Goal: Task Accomplishment & Management: Complete application form

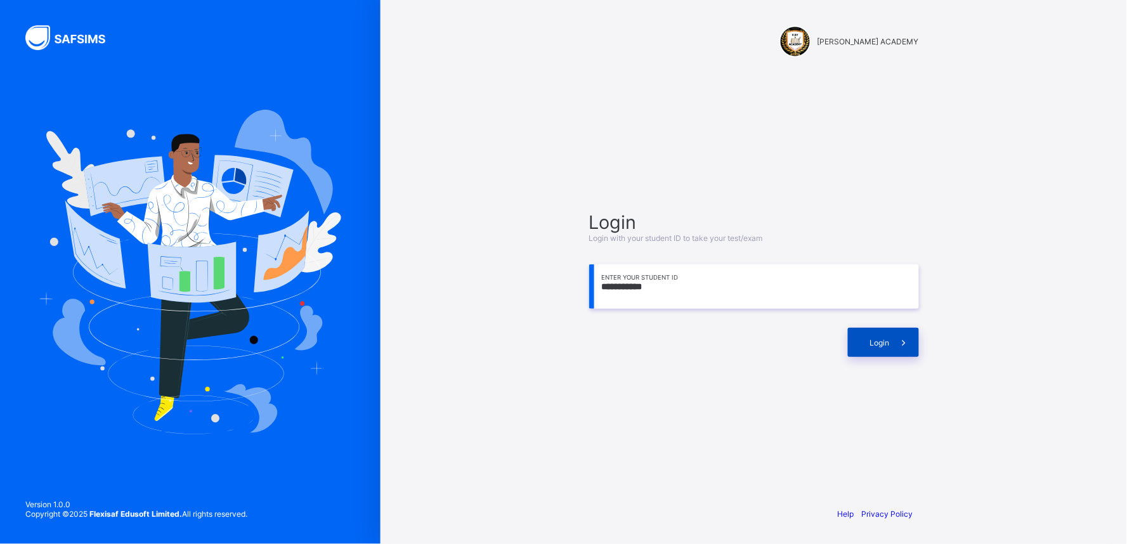
click at [882, 342] on span "Login" at bounding box center [880, 343] width 20 height 10
click at [876, 343] on span "Login" at bounding box center [880, 343] width 20 height 10
click at [901, 337] on icon at bounding box center [903, 343] width 13 height 12
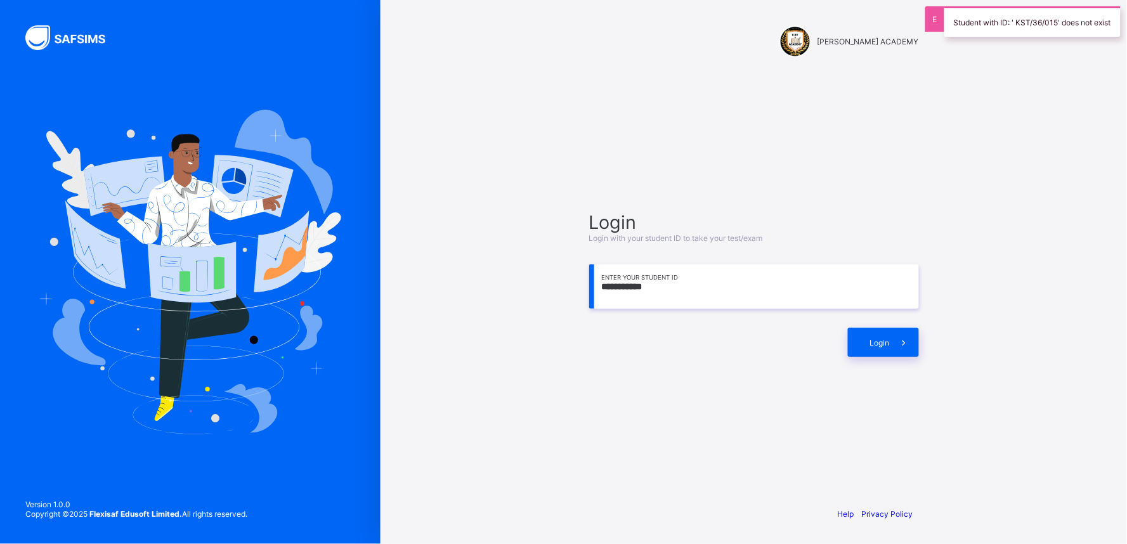
drag, startPoint x: 731, startPoint y: 294, endPoint x: 636, endPoint y: 303, distance: 95.6
click at [636, 303] on input "**********" at bounding box center [754, 286] width 330 height 44
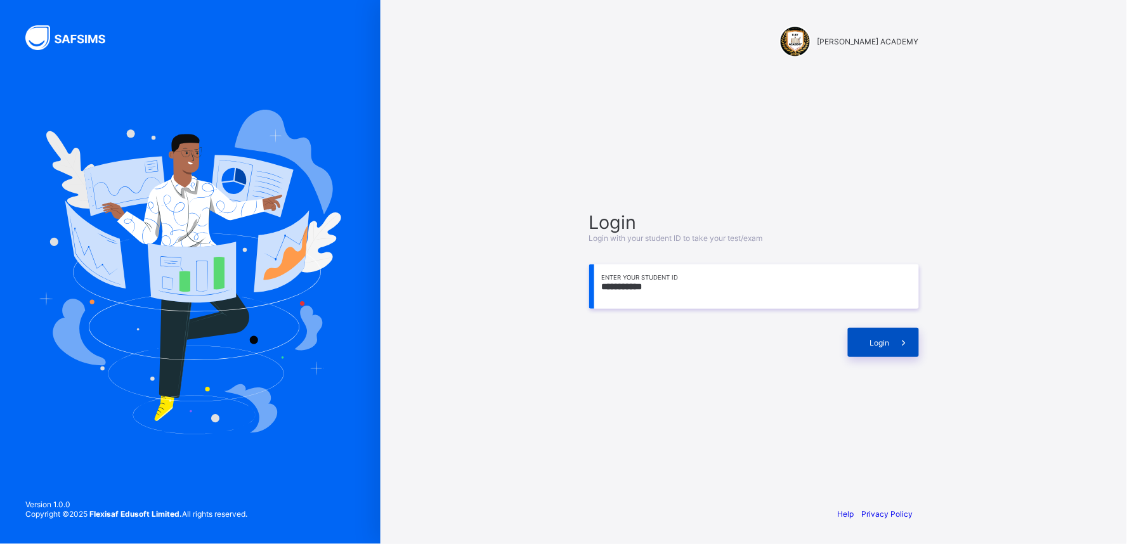
click at [886, 355] on div "Login" at bounding box center [883, 342] width 71 height 29
click at [660, 285] on input "**********" at bounding box center [754, 286] width 330 height 44
click at [668, 283] on input "**********" at bounding box center [754, 286] width 330 height 44
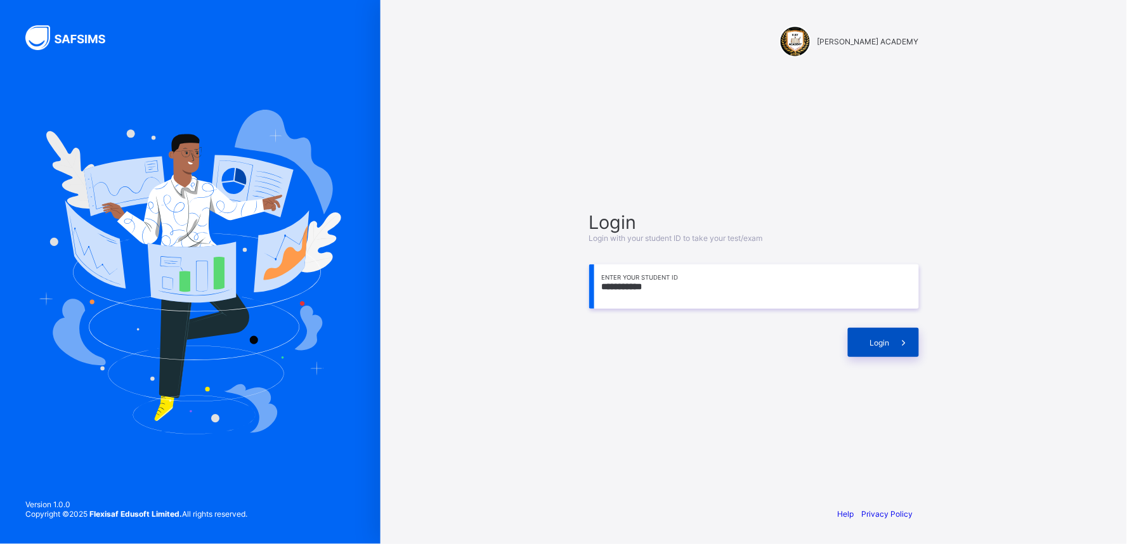
click at [869, 344] on div "Login" at bounding box center [883, 342] width 71 height 29
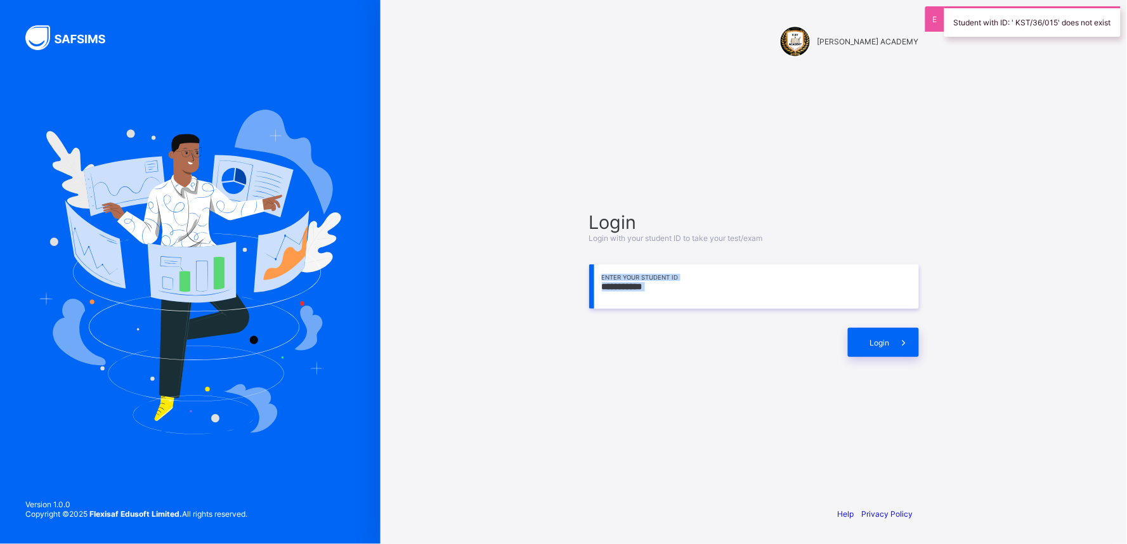
drag, startPoint x: 869, startPoint y: 344, endPoint x: 776, endPoint y: 290, distance: 106.8
click at [776, 290] on div "**********" at bounding box center [754, 284] width 330 height 146
click at [682, 295] on input "**********" at bounding box center [754, 286] width 330 height 44
drag, startPoint x: 682, startPoint y: 295, endPoint x: 583, endPoint y: 299, distance: 99.0
click at [583, 299] on div "**********" at bounding box center [753, 284] width 355 height 374
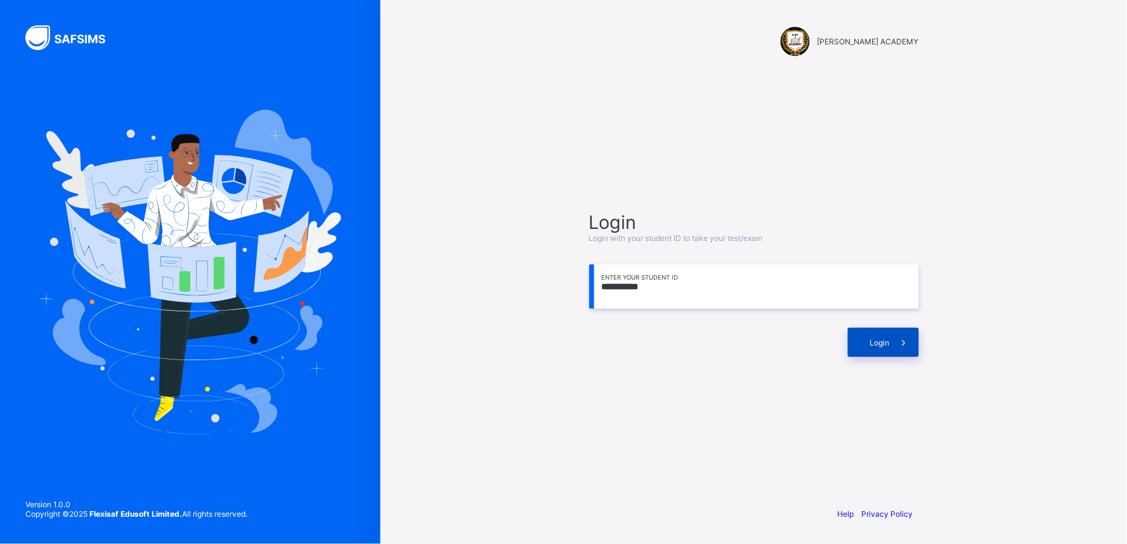
type input "**********"
click at [862, 342] on div "Login" at bounding box center [883, 342] width 71 height 29
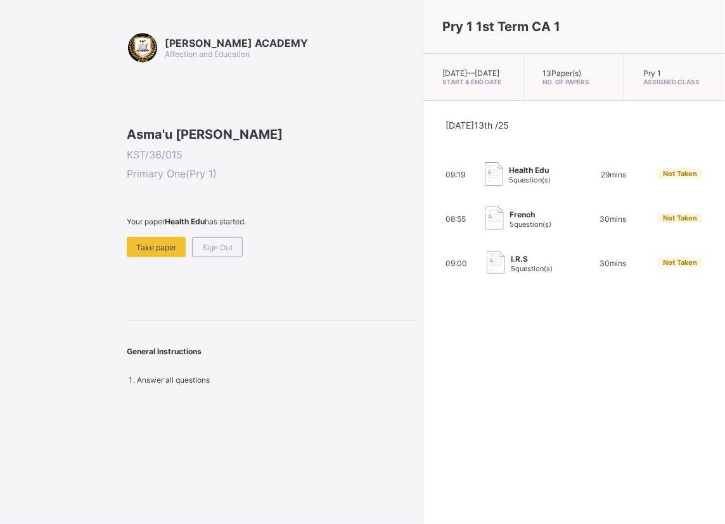
click at [276, 168] on div "Asma'u [PERSON_NAME] KST/36/015 Primary One ( Pry 1 ) Your paper Health Edu has…" at bounding box center [272, 192] width 290 height 131
click at [276, 169] on div "Asma'u [PERSON_NAME] KST/36/015 Primary One ( Pry 1 ) Your paper Health Edu has…" at bounding box center [272, 192] width 290 height 131
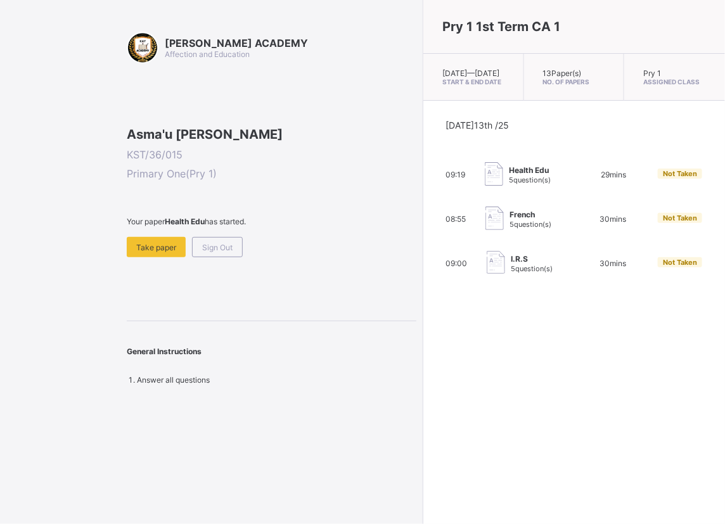
click at [277, 168] on div "Asma'u [PERSON_NAME] KST/36/015 Primary One ( Pry 1 ) Your paper Health Edu has…" at bounding box center [272, 192] width 290 height 131
click at [276, 169] on div "Asma'u [PERSON_NAME] KST/36/015 Primary One ( Pry 1 ) Your paper Health Edu has…" at bounding box center [272, 192] width 290 height 131
click at [111, 485] on div "[PERSON_NAME] ACADEMY Affection and Education Asma'u [PERSON_NAME] KST/36/015 P…" at bounding box center [208, 262] width 417 height 524
click at [111, 481] on div "[PERSON_NAME] ACADEMY Affection and Education Asma'u [PERSON_NAME] KST/36/015 P…" at bounding box center [208, 262] width 417 height 524
click at [104, 458] on div "[PERSON_NAME] ACADEMY Affection and Education Asma'u [PERSON_NAME] KST/36/015 P…" at bounding box center [208, 262] width 417 height 524
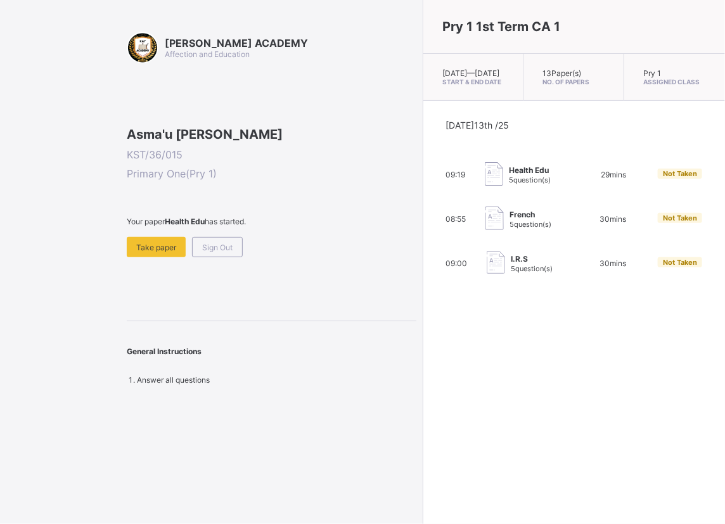
click at [451, 388] on div "Pry 1 1st Term CA 1 [DATE] — [GEOGRAPHIC_DATA][DATE] Start & End Date 13 Paper(…" at bounding box center [574, 262] width 302 height 524
click at [453, 387] on div "Pry 1 1st Term CA 1 [DATE] — [GEOGRAPHIC_DATA][DATE] Start & End Date 13 Paper(…" at bounding box center [574, 262] width 302 height 524
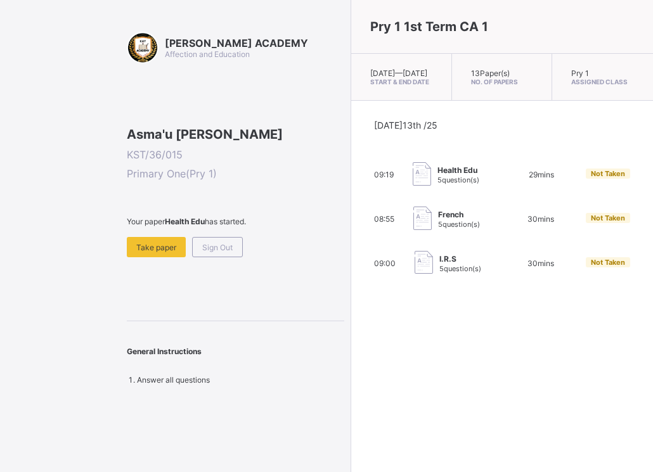
click at [421, 337] on div "Pry 1 1st Term CA 1 [DATE] — [GEOGRAPHIC_DATA][DATE] Start & End Date 13 Paper(…" at bounding box center [502, 236] width 302 height 472
drag, startPoint x: 467, startPoint y: 374, endPoint x: 421, endPoint y: 337, distance: 59.5
click at [421, 337] on div "Pry 1 1st Term CA 1 [DATE] — [GEOGRAPHIC_DATA][DATE] Start & End Date 13 Paper(…" at bounding box center [502, 236] width 302 height 472
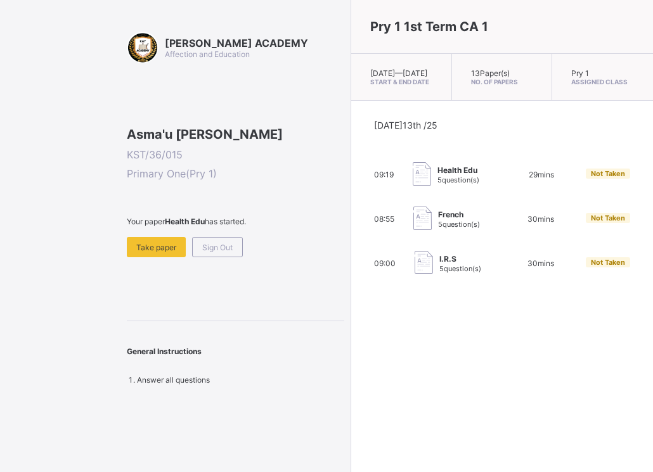
click at [421, 337] on div "Pry 1 1st Term CA 1 [DATE] — [GEOGRAPHIC_DATA][DATE] Start & End Date 13 Paper(…" at bounding box center [502, 236] width 302 height 472
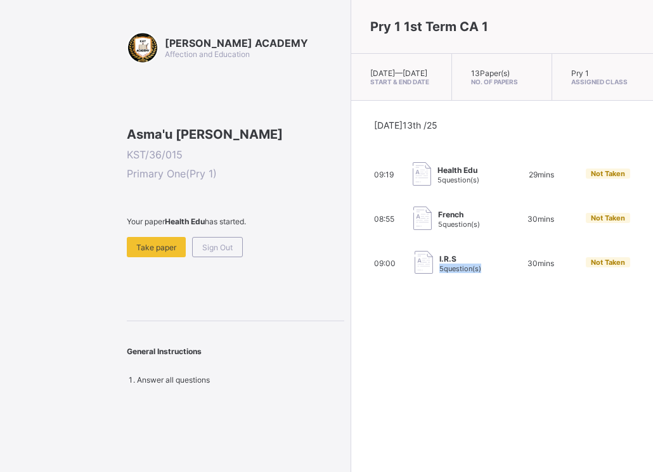
click at [421, 337] on div "Pry 1 1st Term CA 1 [DATE] — [GEOGRAPHIC_DATA][DATE] Start & End Date 13 Paper(…" at bounding box center [502, 236] width 302 height 472
click at [156, 252] on span "Take paper" at bounding box center [156, 248] width 40 height 10
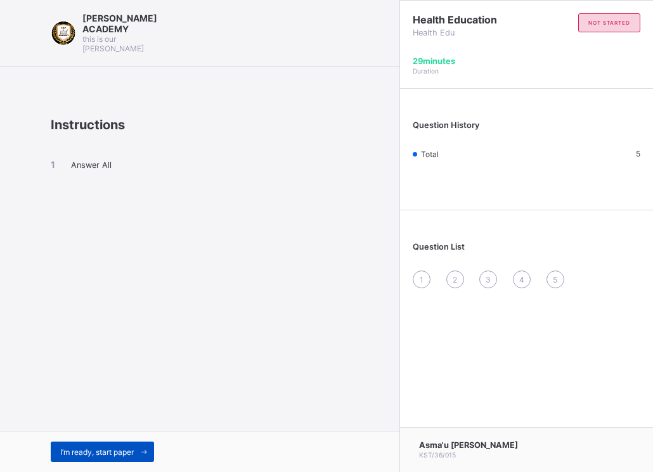
click at [80, 450] on span "I’m ready, start paper" at bounding box center [97, 453] width 74 height 10
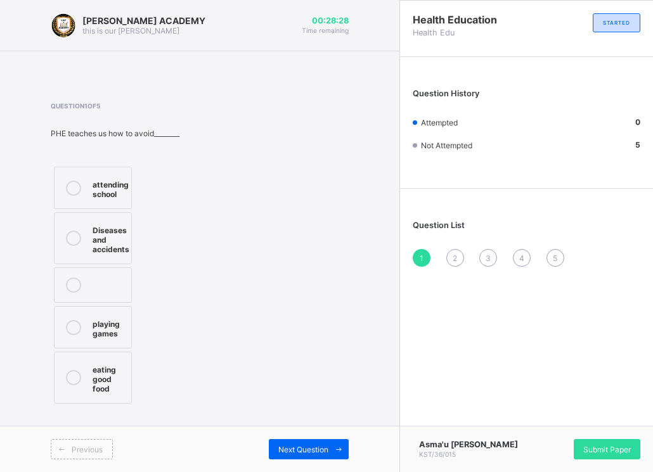
click at [83, 228] on div at bounding box center [73, 239] width 25 height 32
click at [330, 450] on span at bounding box center [338, 449] width 20 height 20
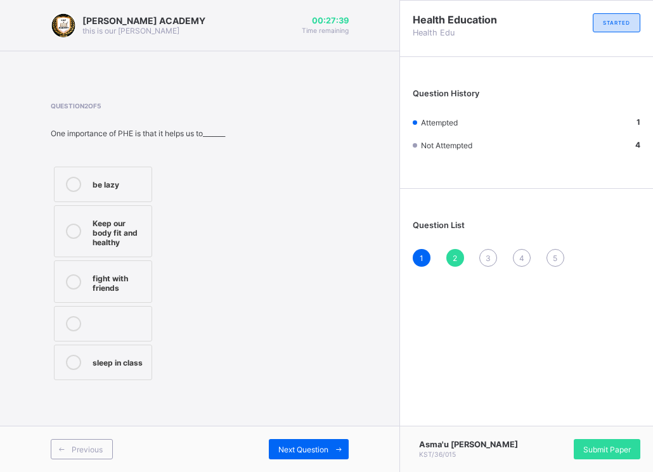
click at [94, 230] on div "Keep our body fit and healthy" at bounding box center [119, 232] width 53 height 32
click at [330, 446] on span at bounding box center [338, 449] width 20 height 20
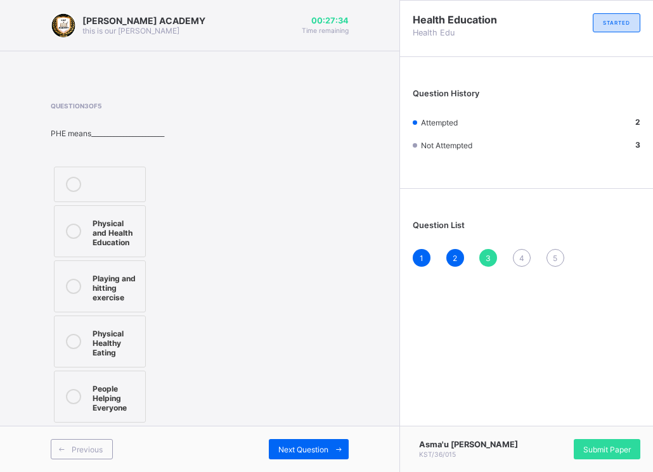
click at [112, 227] on div "Physical and Health Education" at bounding box center [116, 232] width 46 height 32
click at [302, 449] on span "Next Question" at bounding box center [303, 450] width 50 height 10
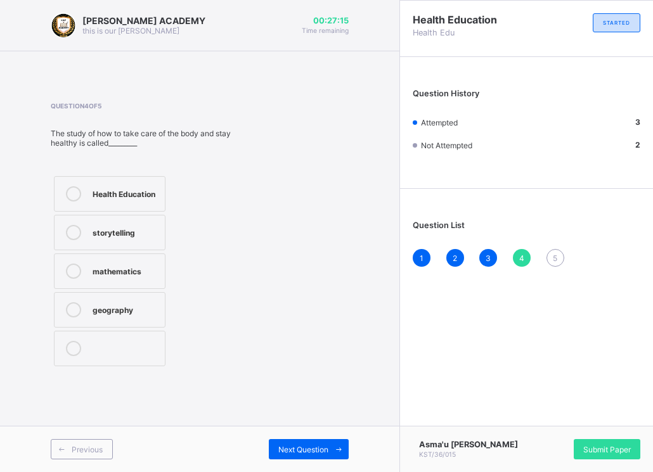
click at [117, 182] on label "Health Education" at bounding box center [110, 194] width 112 height 36
click at [307, 439] on div "Next Question" at bounding box center [309, 449] width 80 height 20
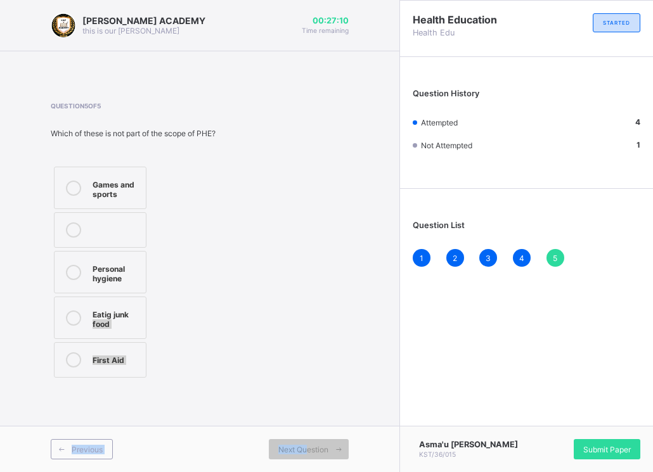
drag, startPoint x: 307, startPoint y: 439, endPoint x: 134, endPoint y: 296, distance: 224.7
click at [134, 296] on div "[PERSON_NAME] ACADEMY this is our [PERSON_NAME] 00:27:10 Time remaining Questio…" at bounding box center [199, 236] width 399 height 472
click at [160, 190] on div "Games and sports Personal hygiene Eatig junk food First Aid" at bounding box center [133, 272] width 165 height 217
click at [82, 326] on div at bounding box center [73, 318] width 25 height 22
click at [591, 445] on span "Submit Paper" at bounding box center [607, 450] width 48 height 10
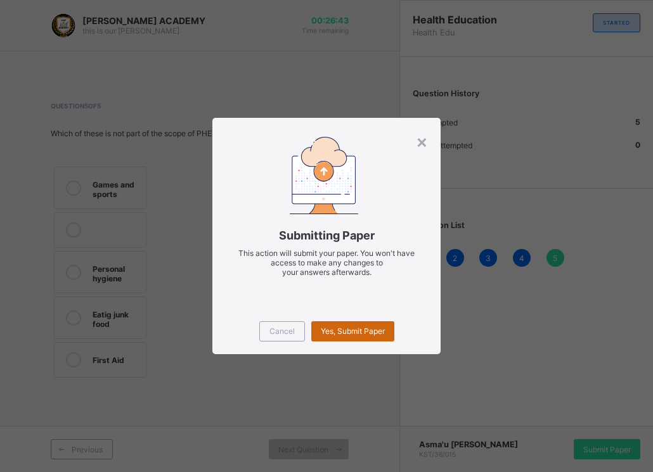
click at [345, 335] on span "Yes, Submit Paper" at bounding box center [353, 331] width 64 height 10
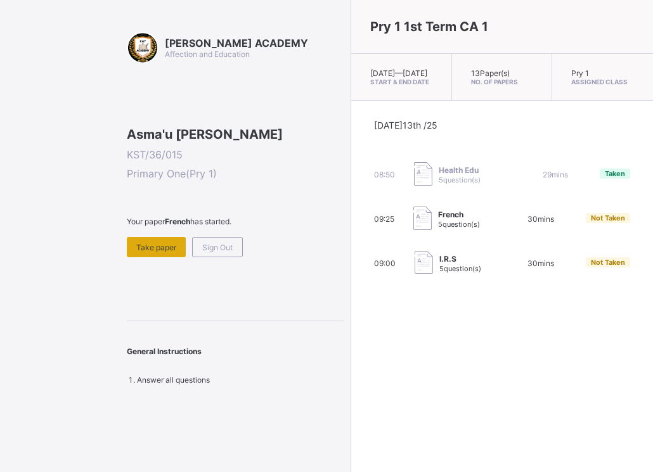
click at [141, 252] on span "Take paper" at bounding box center [156, 248] width 40 height 10
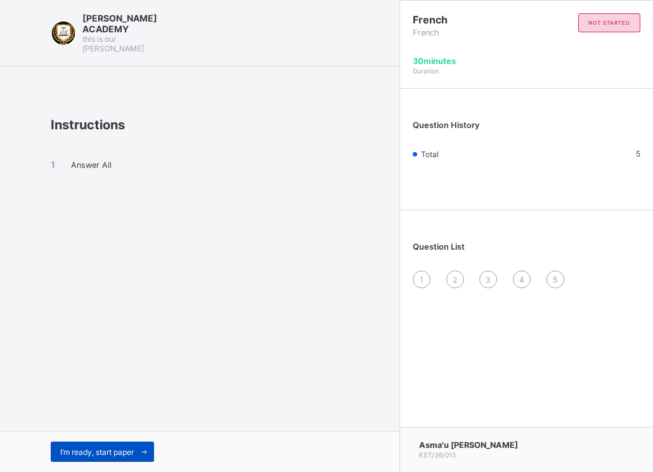
click at [132, 453] on span "I’m ready, start paper" at bounding box center [97, 453] width 74 height 10
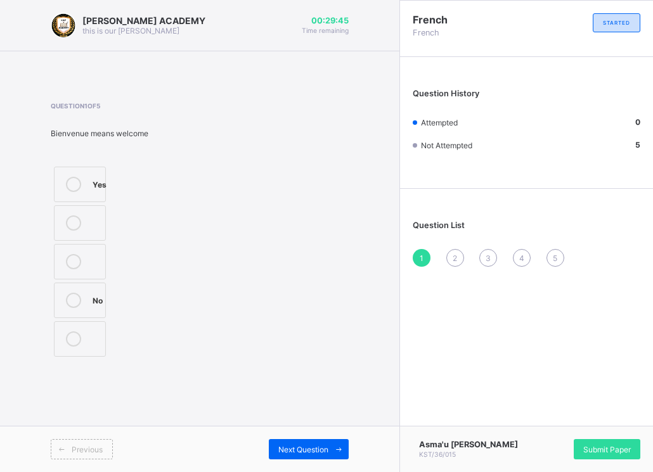
click at [69, 180] on icon at bounding box center [73, 184] width 15 height 15
click at [321, 446] on span "Next Question" at bounding box center [303, 450] width 50 height 10
click at [94, 307] on div "greetings in french" at bounding box center [111, 304] width 36 height 22
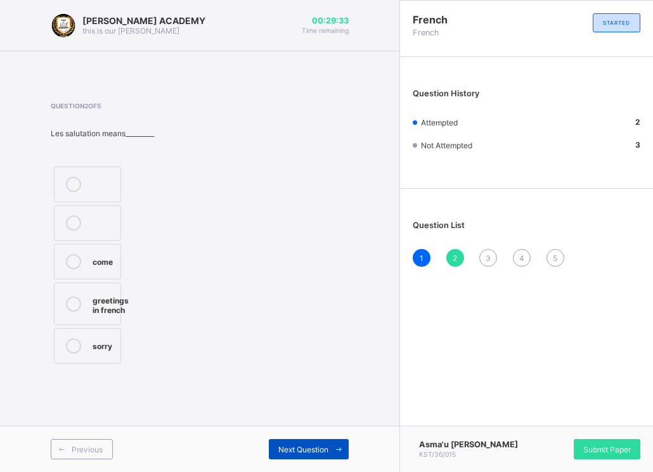
click at [287, 451] on span "Next Question" at bounding box center [303, 450] width 50 height 10
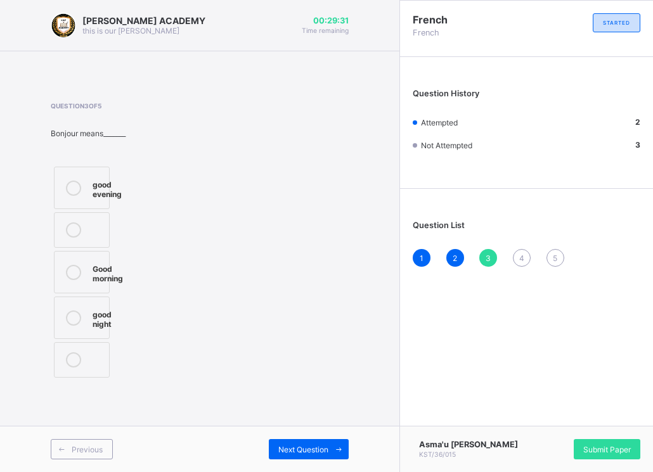
click at [62, 281] on div at bounding box center [73, 272] width 25 height 22
click at [330, 451] on span at bounding box center [338, 449] width 20 height 20
click at [92, 328] on label "see you soon" at bounding box center [81, 347] width 54 height 52
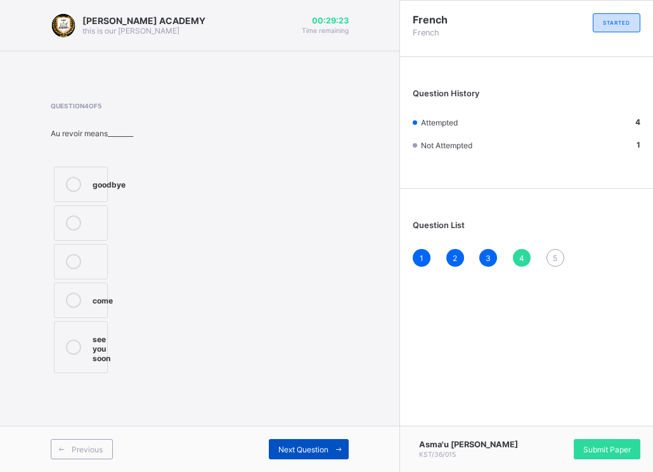
click at [303, 446] on span "Next Question" at bounding box center [303, 450] width 50 height 10
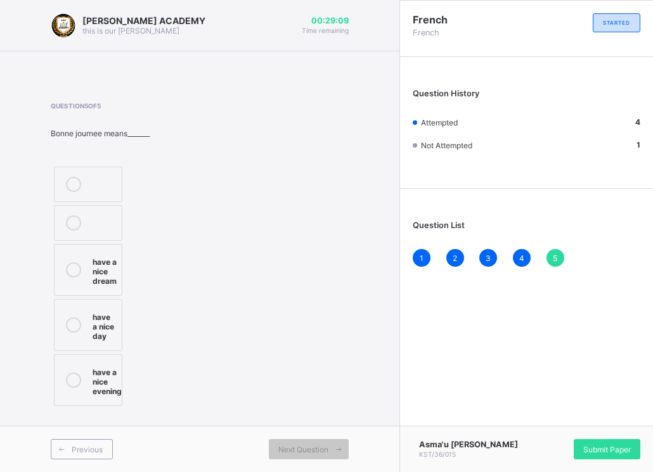
click at [99, 331] on div "have a nice day" at bounding box center [104, 325] width 23 height 32
click at [619, 445] on span "Submit Paper" at bounding box center [607, 450] width 48 height 10
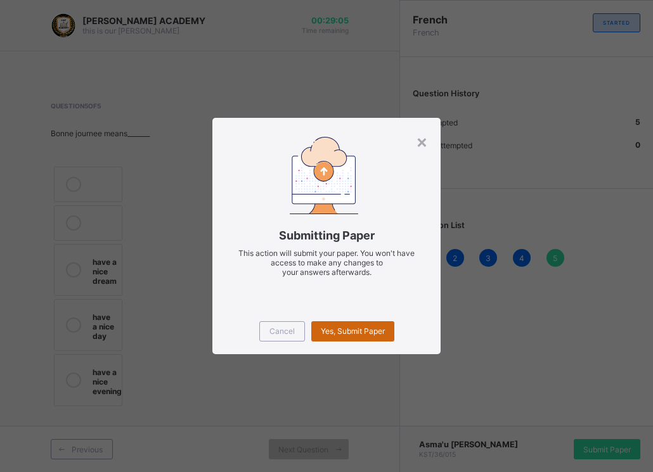
click at [361, 330] on span "Yes, Submit Paper" at bounding box center [353, 331] width 64 height 10
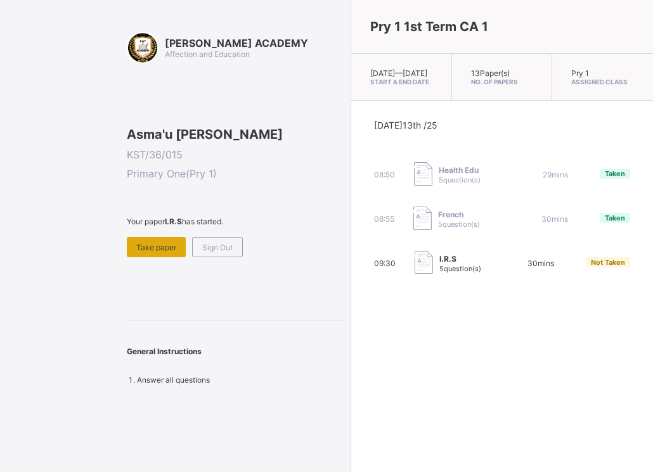
click at [164, 257] on div "Take paper" at bounding box center [156, 247] width 59 height 20
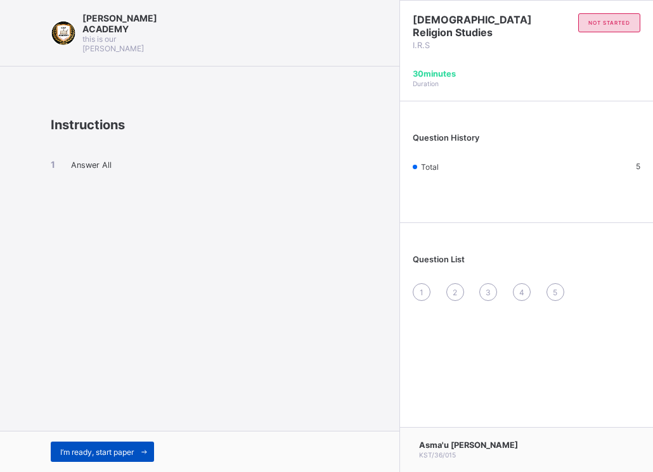
click at [125, 453] on span "I’m ready, start paper" at bounding box center [97, 453] width 74 height 10
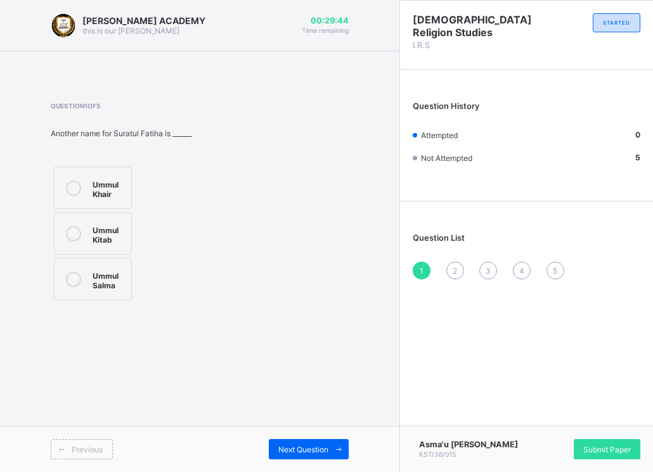
click at [128, 275] on label "Ummul Salma" at bounding box center [93, 279] width 78 height 42
click at [285, 445] on span "Next Question" at bounding box center [303, 450] width 50 height 10
click at [104, 225] on div "Wa'un" at bounding box center [104, 222] width 22 height 13
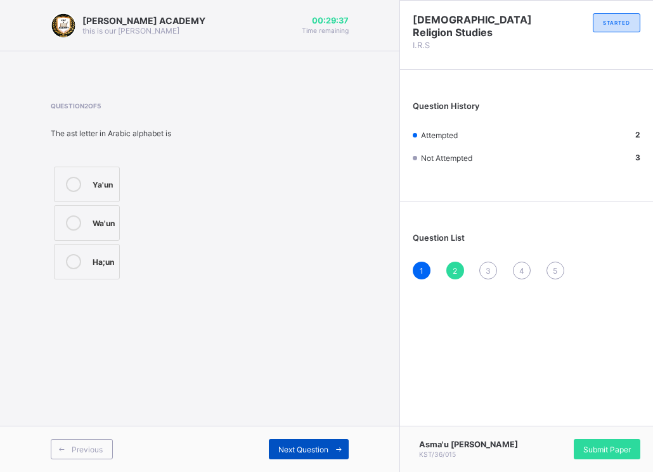
click at [286, 451] on span "Next Question" at bounding box center [303, 450] width 50 height 10
click at [119, 235] on label "29" at bounding box center [100, 223] width 92 height 36
click at [313, 443] on div "Next Question" at bounding box center [309, 449] width 80 height 20
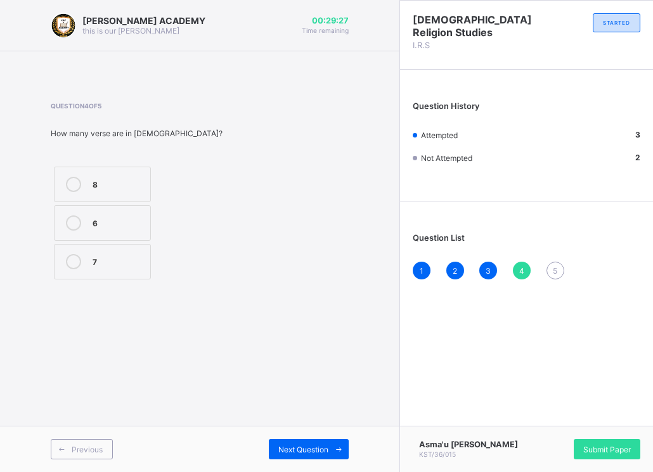
click at [100, 269] on label "7" at bounding box center [102, 262] width 97 height 36
click at [290, 440] on div "Next Question" at bounding box center [309, 449] width 80 height 20
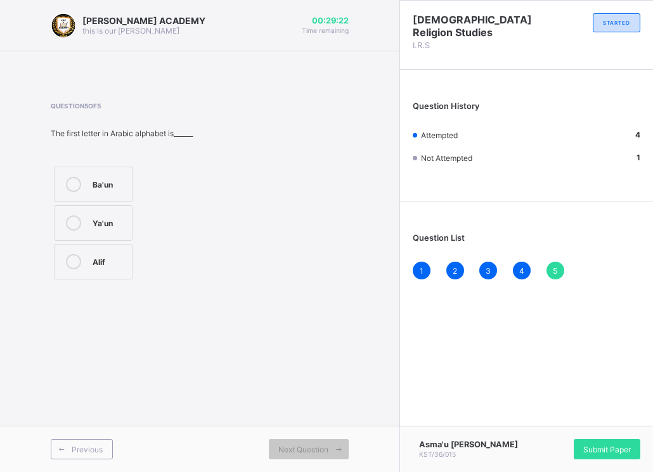
click at [105, 269] on div "Alif" at bounding box center [109, 261] width 33 height 15
click at [607, 445] on span "Submit Paper" at bounding box center [607, 450] width 48 height 10
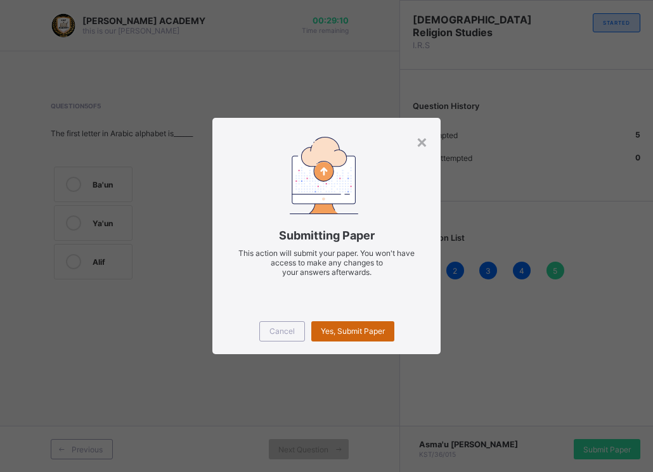
click at [355, 325] on div "Yes, Submit Paper" at bounding box center [352, 331] width 83 height 20
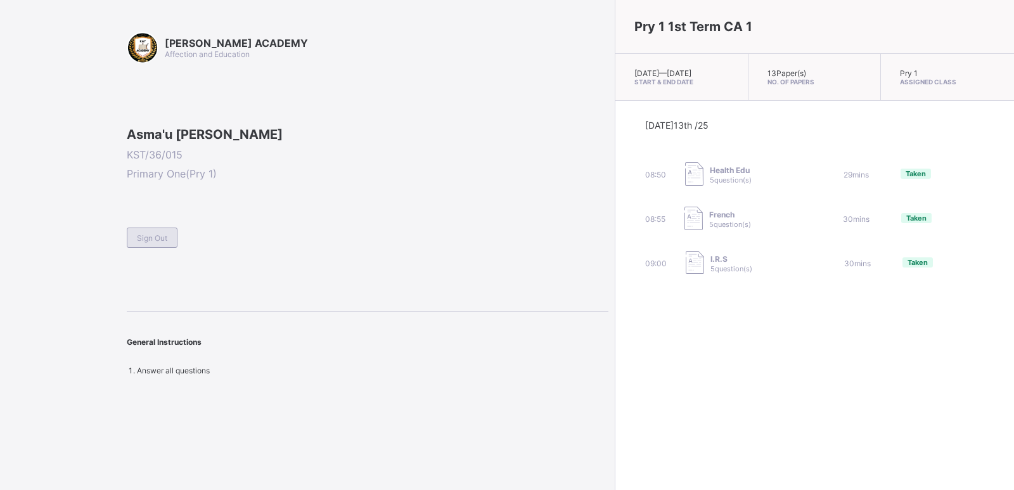
click at [151, 243] on span "Sign Out" at bounding box center [152, 238] width 30 height 10
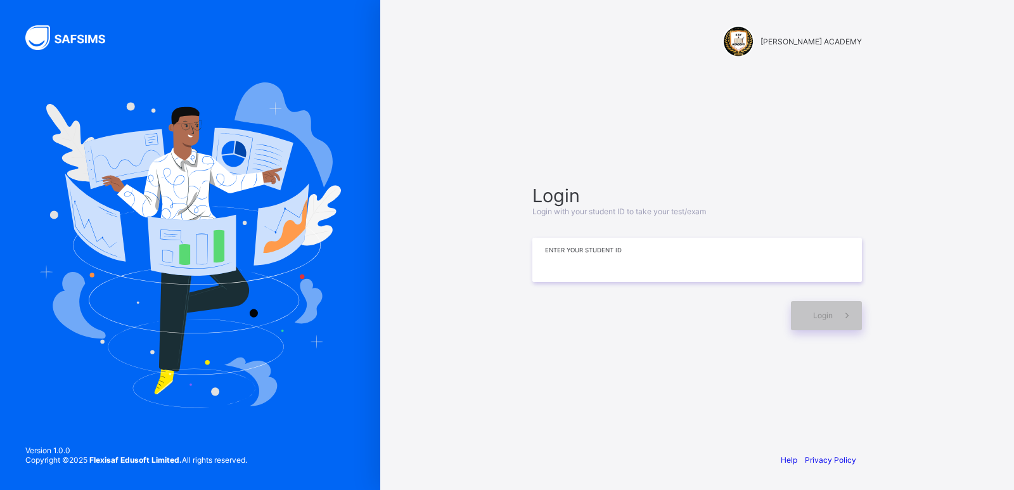
click at [565, 255] on input at bounding box center [698, 260] width 330 height 44
type input "*********"
click at [820, 316] on span "Login" at bounding box center [823, 316] width 20 height 10
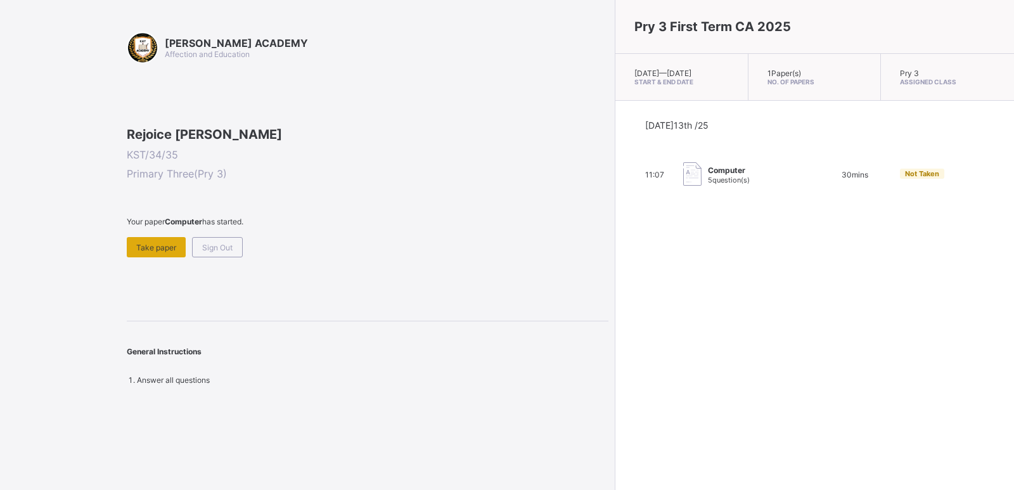
click at [145, 252] on span "Take paper" at bounding box center [156, 248] width 40 height 10
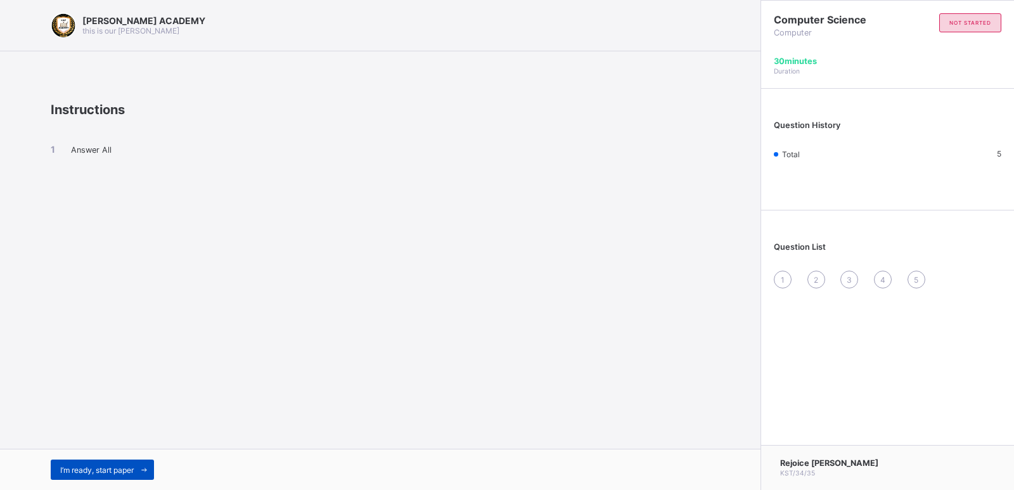
click at [96, 467] on span "I’m ready, start paper" at bounding box center [97, 470] width 74 height 10
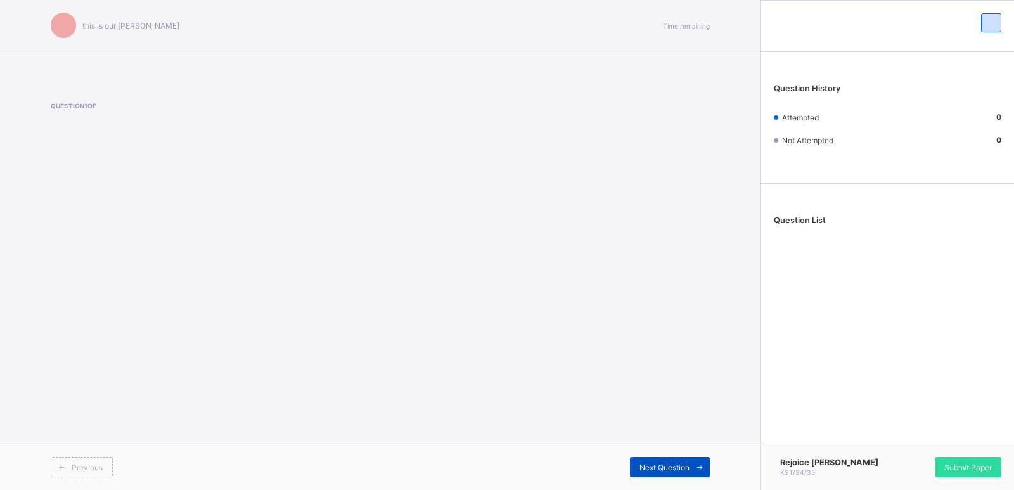
click at [666, 463] on span "Next Question" at bounding box center [665, 468] width 50 height 10
click at [678, 468] on span "Next Question" at bounding box center [665, 468] width 50 height 10
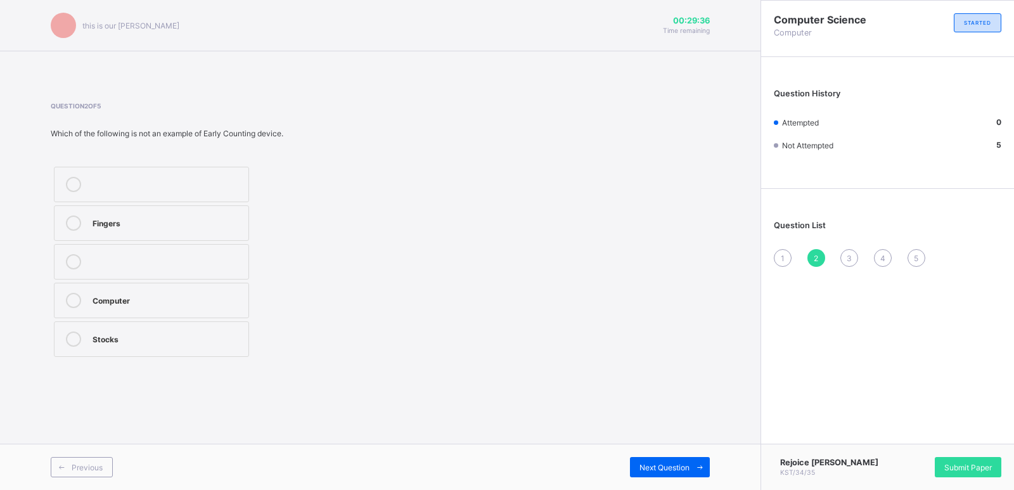
click at [105, 308] on label "Computer" at bounding box center [151, 301] width 195 height 36
click at [672, 462] on div "Next Question" at bounding box center [670, 467] width 80 height 20
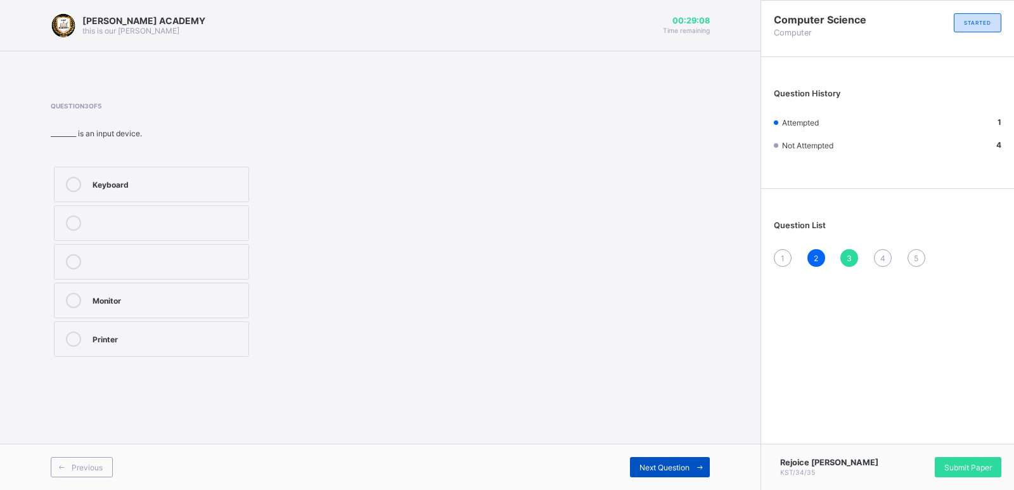
click at [694, 467] on span at bounding box center [700, 467] width 20 height 20
click at [670, 451] on div "Previous Next Question" at bounding box center [380, 467] width 761 height 46
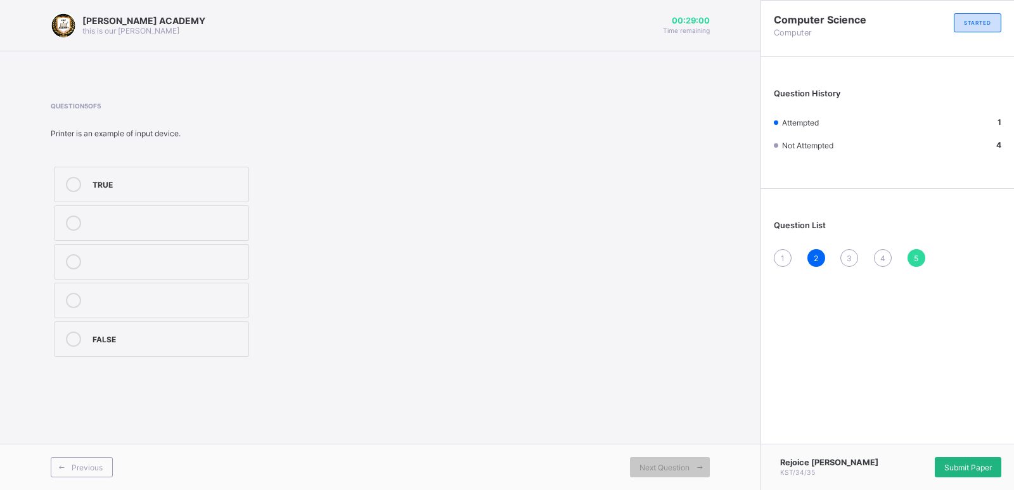
click at [948, 466] on span "Submit Paper" at bounding box center [969, 468] width 48 height 10
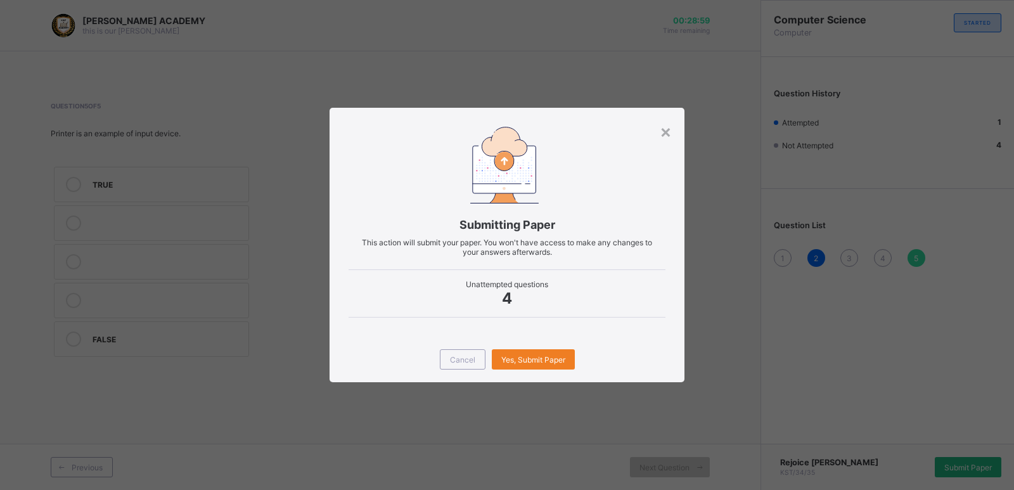
click at [948, 466] on div "× Submitting Paper This action will submit your paper. You won't have access to…" at bounding box center [507, 245] width 1014 height 490
click at [668, 128] on div "×" at bounding box center [666, 131] width 12 height 22
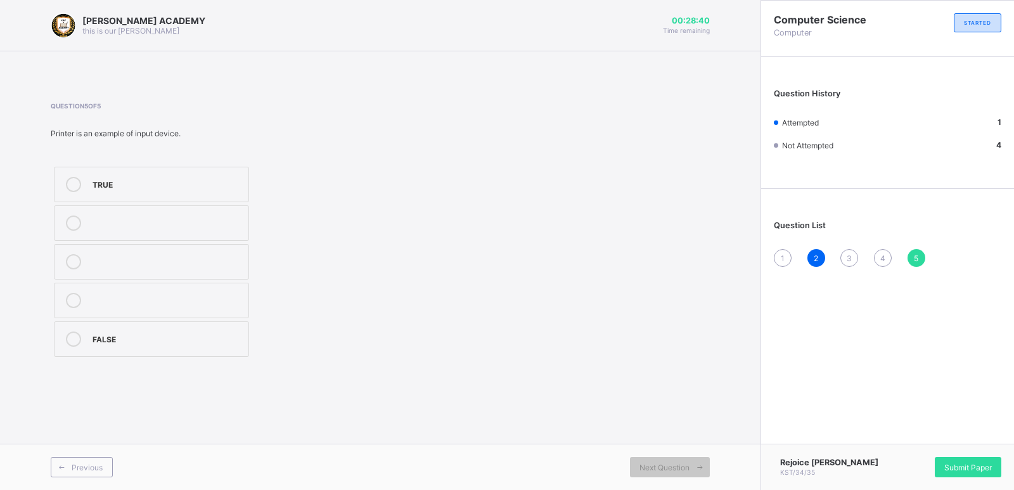
click at [142, 197] on label "TRUE" at bounding box center [151, 185] width 195 height 36
click at [884, 259] on span "4" at bounding box center [883, 259] width 5 height 10
click at [850, 263] on div "3" at bounding box center [850, 258] width 18 height 18
click at [850, 262] on span "3" at bounding box center [849, 259] width 5 height 10
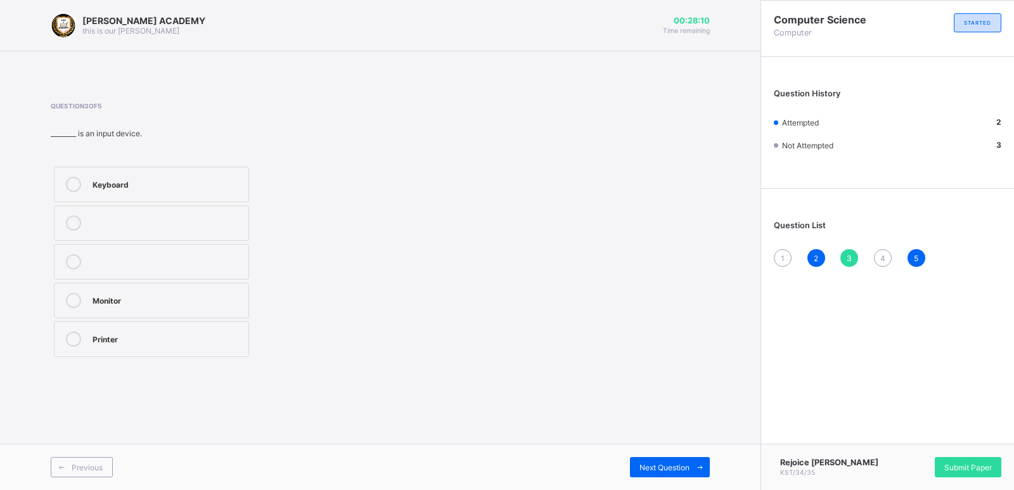
click at [847, 254] on span "3" at bounding box center [849, 259] width 5 height 10
click at [847, 255] on span "3" at bounding box center [849, 259] width 5 height 10
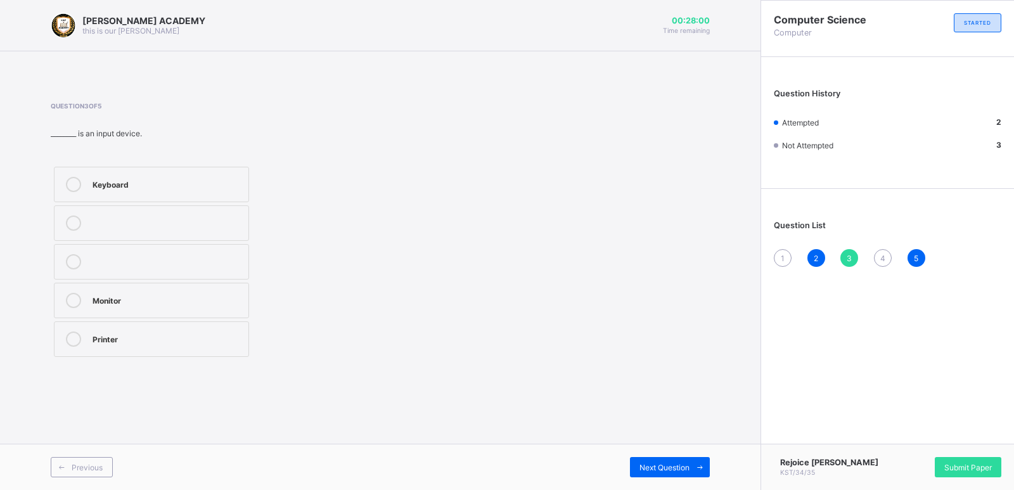
click at [787, 254] on div "1" at bounding box center [783, 258] width 18 height 18
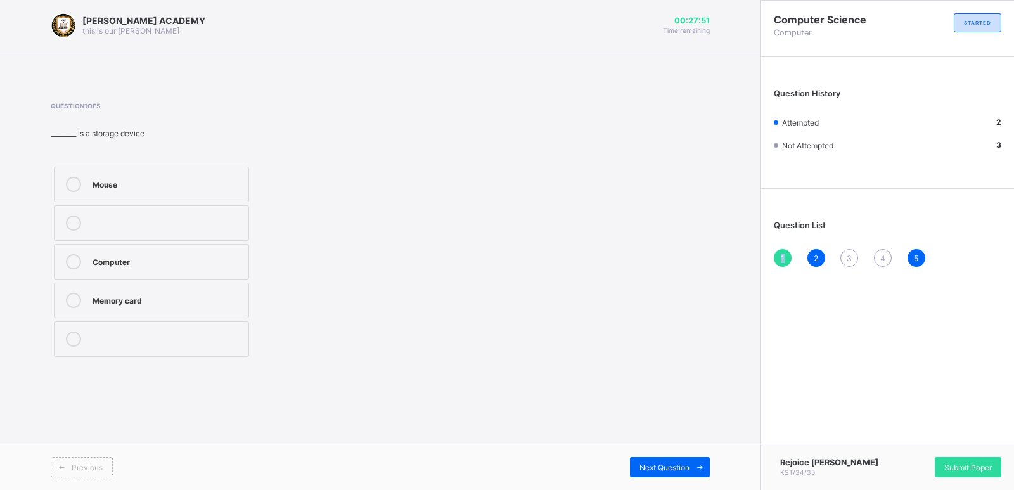
drag, startPoint x: 787, startPoint y: 254, endPoint x: 782, endPoint y: 259, distance: 7.2
click at [782, 259] on div "1" at bounding box center [783, 258] width 18 height 18
click at [782, 260] on span "1" at bounding box center [783, 259] width 4 height 10
click at [117, 191] on div "Mouse" at bounding box center [168, 184] width 150 height 15
drag, startPoint x: 674, startPoint y: 475, endPoint x: 674, endPoint y: 454, distance: 21.6
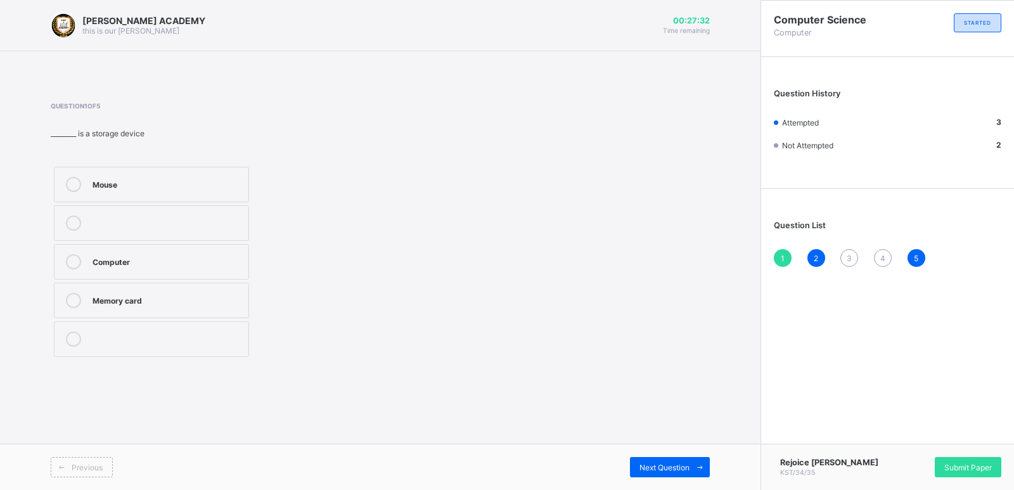
click at [674, 454] on div "Previous Next Question" at bounding box center [380, 467] width 761 height 46
click at [682, 469] on span "Next Question" at bounding box center [665, 468] width 50 height 10
click at [633, 411] on div "[PERSON_NAME] ACADEMY this is our [PERSON_NAME] 00:27:24 Time remaining Questio…" at bounding box center [380, 245] width 761 height 490
click at [846, 259] on div "3" at bounding box center [850, 258] width 18 height 18
click at [102, 191] on div "Keyboard" at bounding box center [168, 184] width 150 height 15
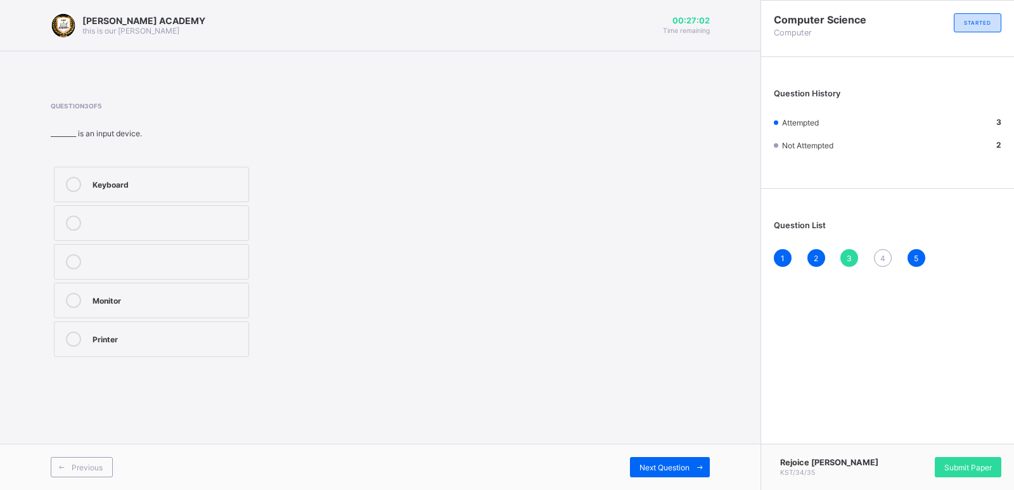
click at [877, 263] on div "4" at bounding box center [883, 258] width 18 height 18
click at [113, 276] on label "Storage device" at bounding box center [151, 262] width 195 height 36
click at [691, 465] on span at bounding box center [700, 467] width 20 height 20
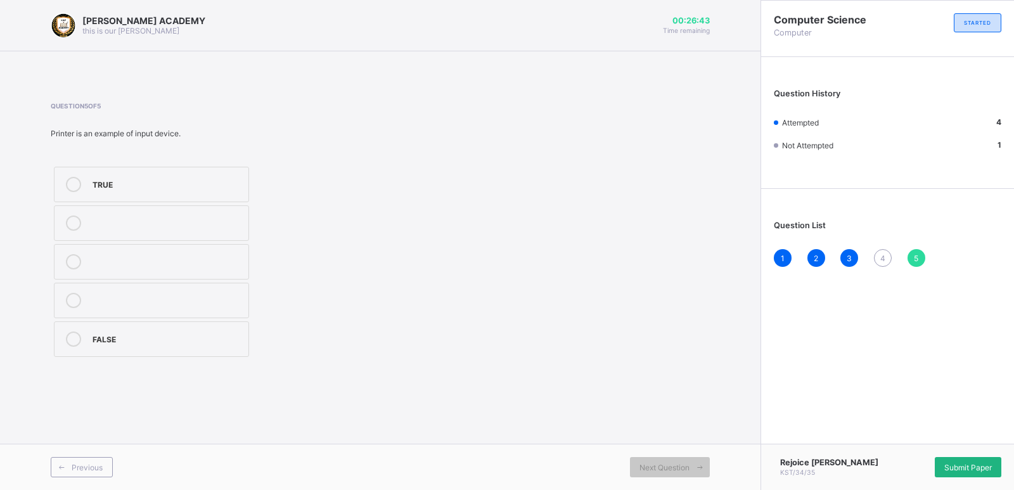
click at [952, 464] on span "Submit Paper" at bounding box center [969, 468] width 48 height 10
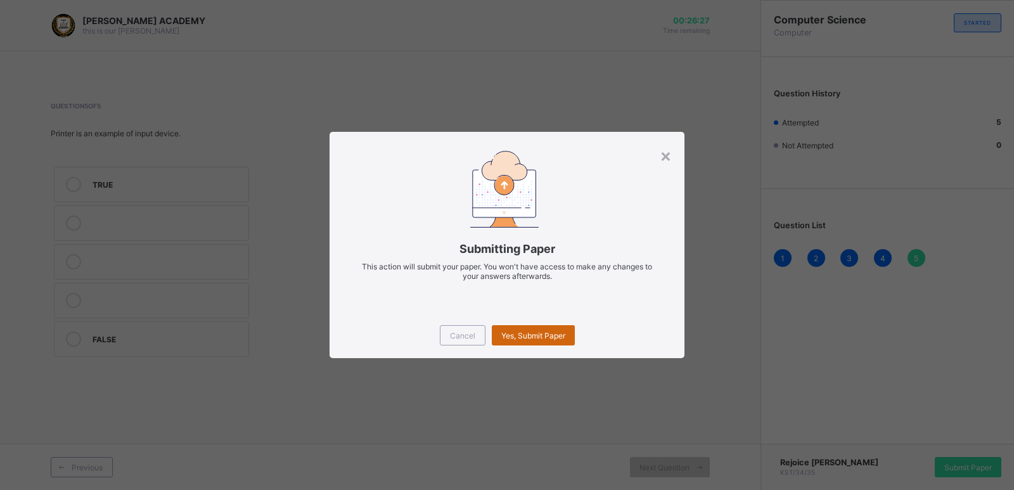
click at [541, 328] on div "Yes, Submit Paper" at bounding box center [533, 335] width 83 height 20
click at [541, 329] on div "Yes, Submit Paper" at bounding box center [533, 335] width 83 height 20
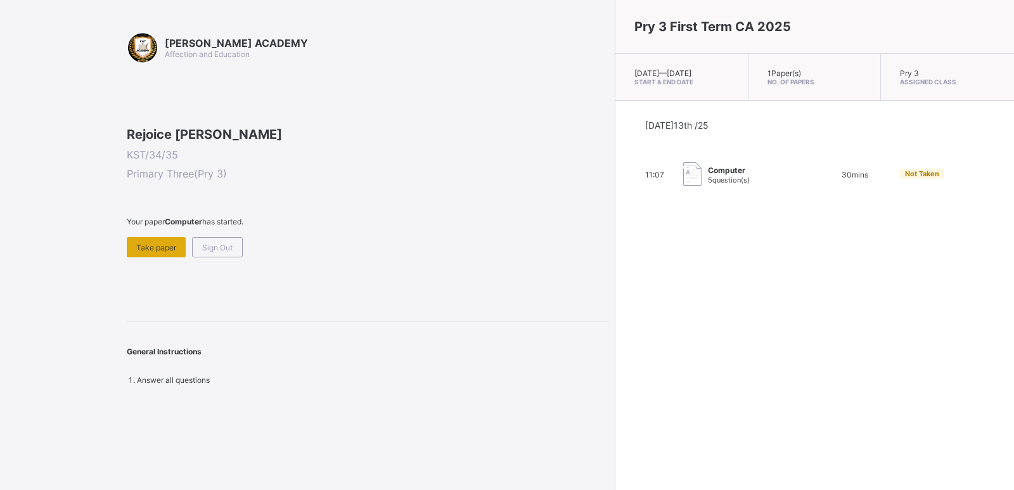
click at [156, 252] on span "Take paper" at bounding box center [156, 248] width 40 height 10
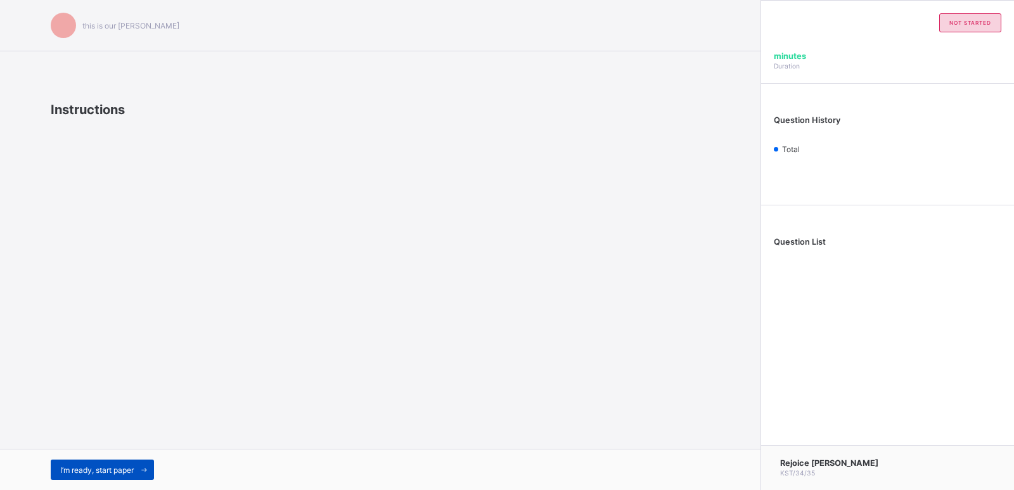
click at [112, 473] on span "I’m ready, start paper" at bounding box center [97, 470] width 74 height 10
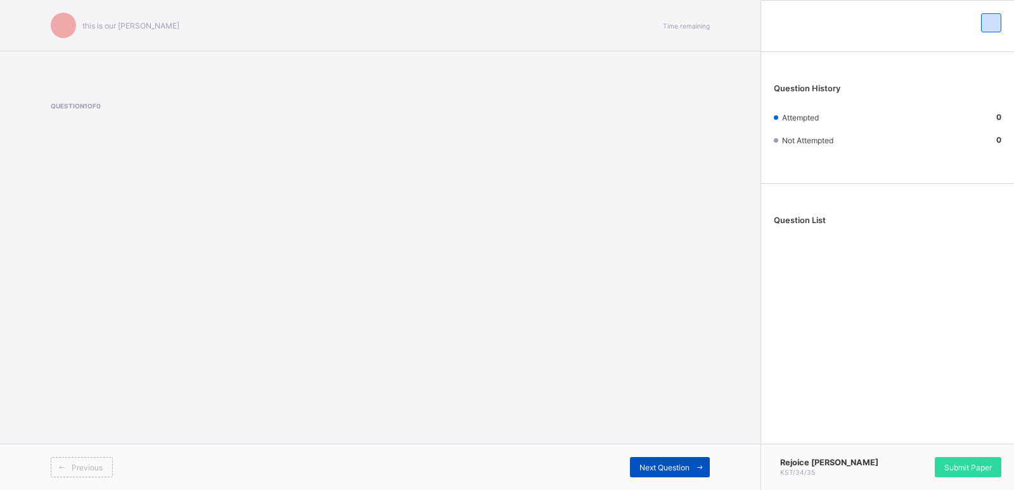
click at [661, 470] on span "Next Question" at bounding box center [665, 468] width 50 height 10
click at [661, 469] on span "Next Question" at bounding box center [665, 468] width 50 height 10
click at [661, 470] on span "Next Question" at bounding box center [665, 468] width 50 height 10
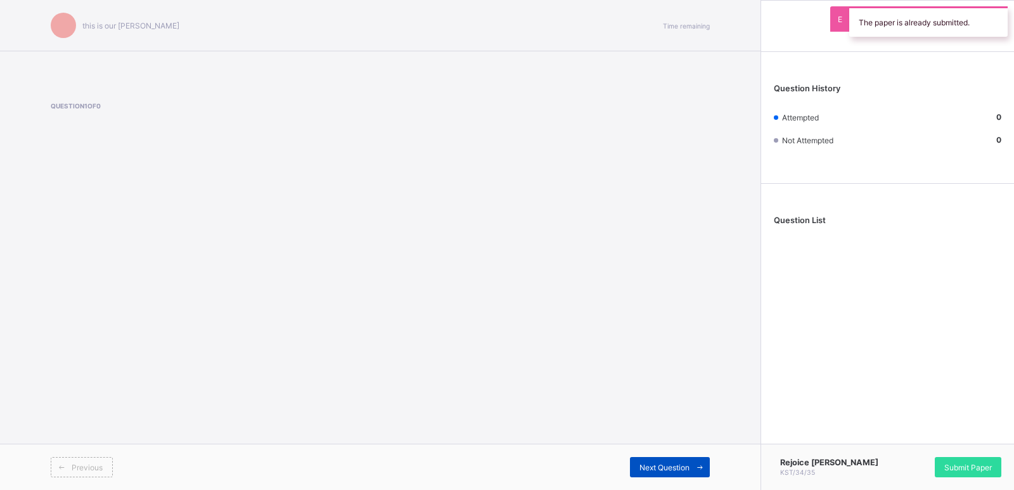
click at [661, 470] on span "Next Question" at bounding box center [665, 468] width 50 height 10
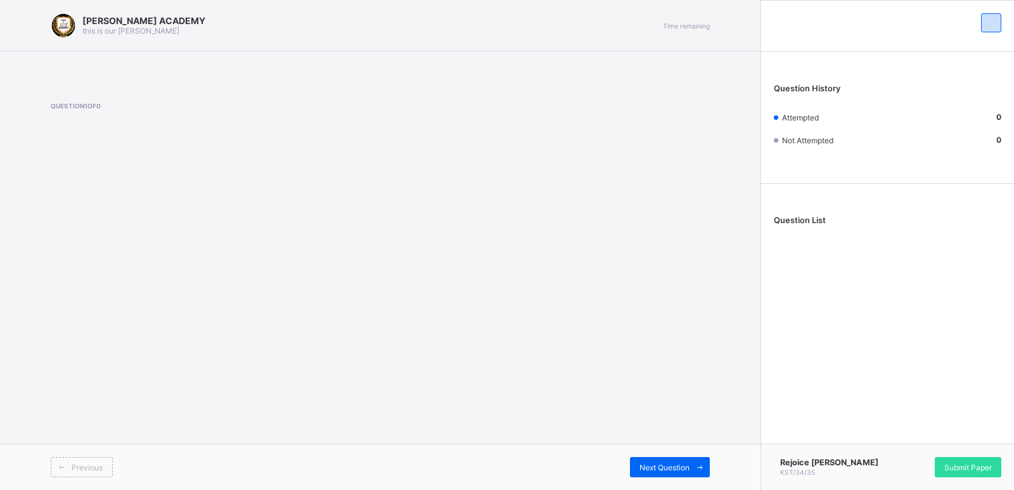
click at [485, 439] on div "[PERSON_NAME] ACADEMY this is our [PERSON_NAME] Time remaining Question 1 of 0 …" at bounding box center [380, 245] width 761 height 490
click at [668, 463] on span "Next Question" at bounding box center [665, 468] width 50 height 10
click at [969, 470] on span "Submit Paper" at bounding box center [969, 468] width 48 height 10
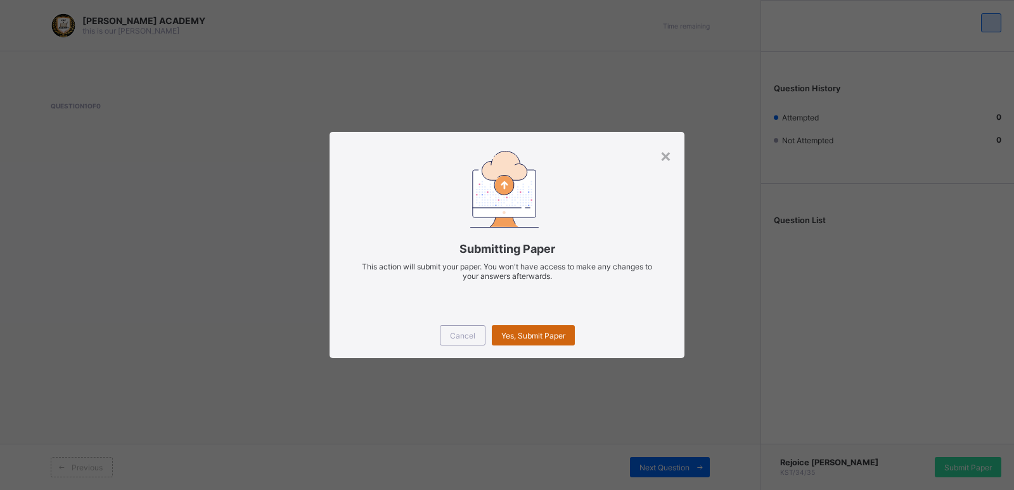
click at [527, 335] on span "Yes, Submit Paper" at bounding box center [533, 336] width 64 height 10
click at [527, 334] on div "Yes, Submit Paper" at bounding box center [533, 335] width 83 height 20
click at [527, 334] on span "Yes, Submit Paper" at bounding box center [533, 336] width 64 height 10
click at [664, 153] on div "×" at bounding box center [666, 156] width 12 height 22
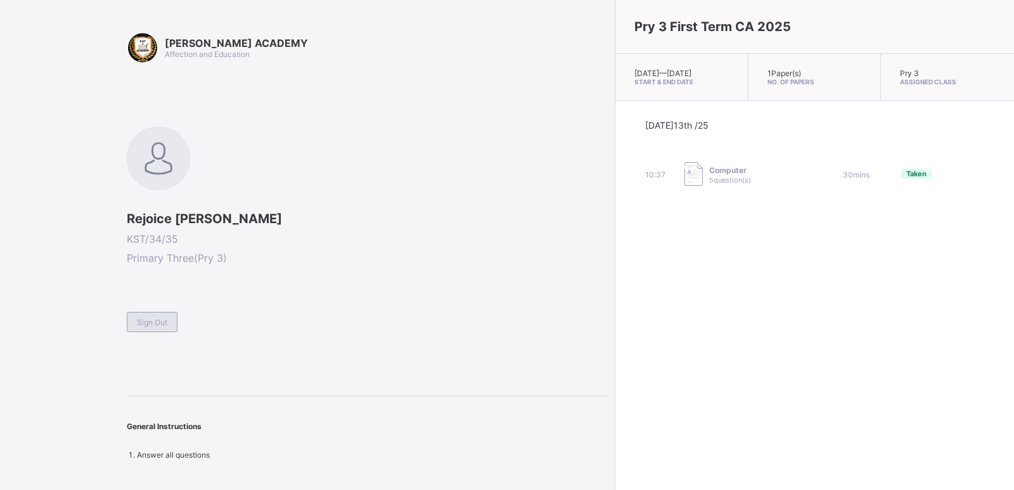
click at [167, 316] on div "Sign Out" at bounding box center [152, 322] width 51 height 20
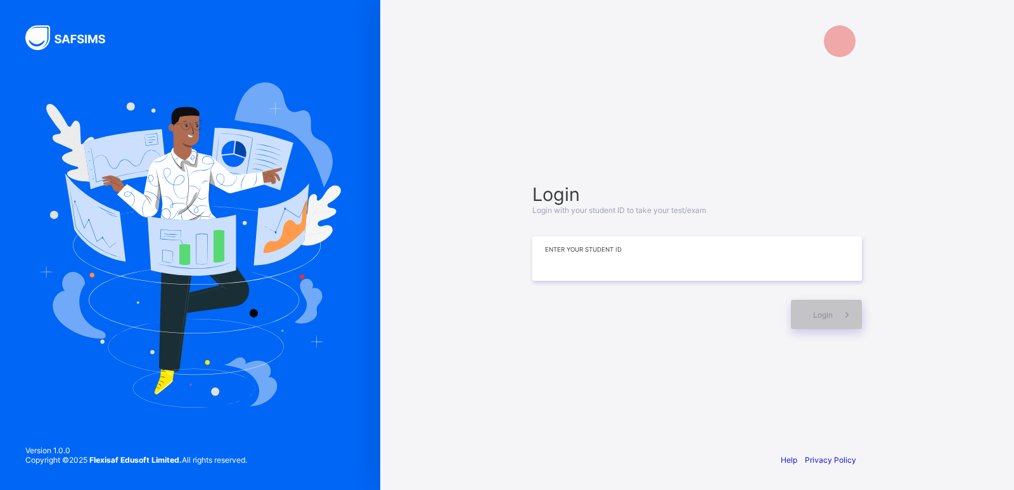
click at [649, 255] on input at bounding box center [698, 258] width 330 height 44
type input "*********"
click at [841, 310] on icon at bounding box center [847, 315] width 13 height 12
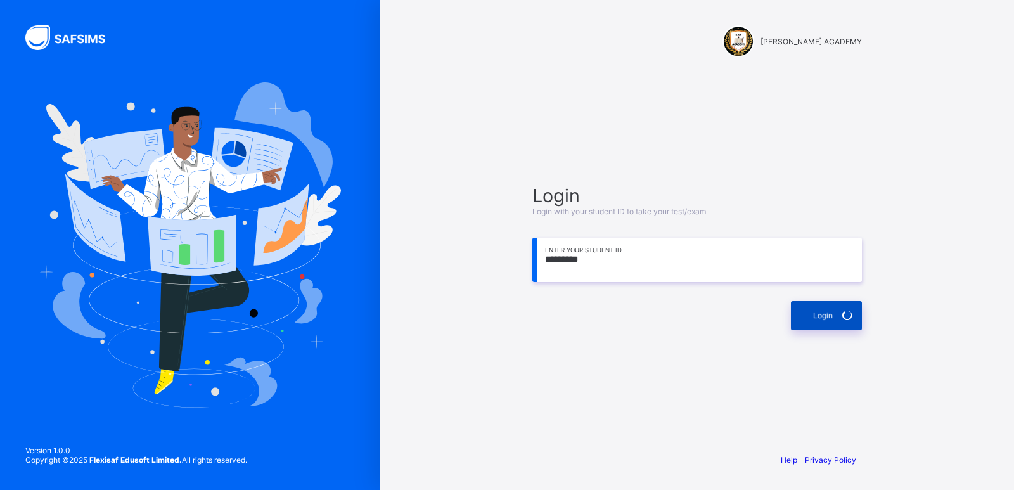
click at [841, 310] on span at bounding box center [847, 315] width 29 height 29
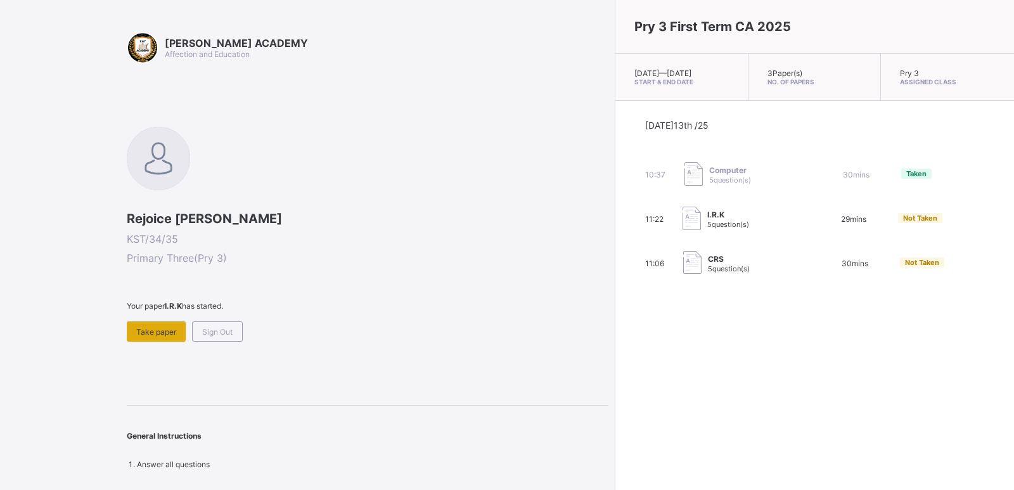
click at [160, 332] on span "Take paper" at bounding box center [156, 332] width 40 height 10
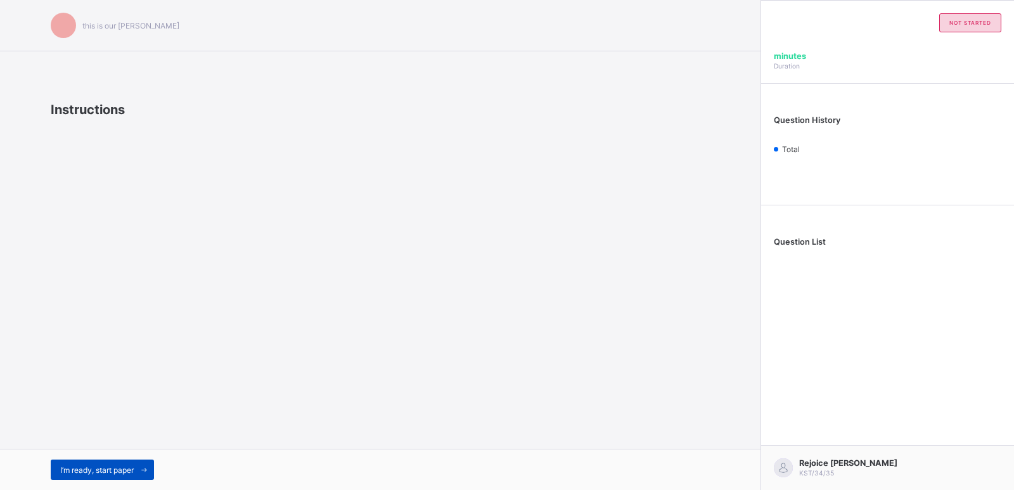
click at [103, 465] on span "I’m ready, start paper" at bounding box center [97, 470] width 74 height 10
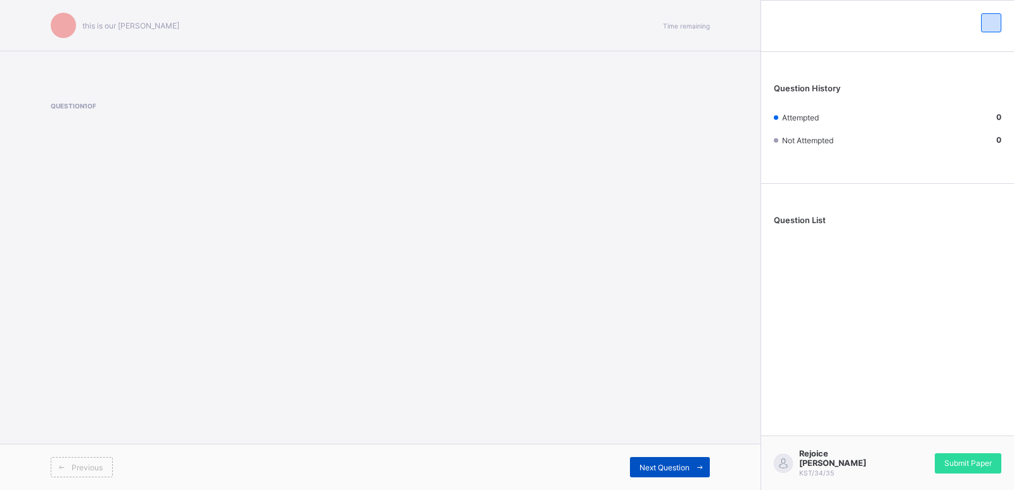
click at [669, 467] on span "Next Question" at bounding box center [665, 468] width 50 height 10
click at [669, 466] on span "Next Question" at bounding box center [665, 468] width 50 height 10
click at [669, 467] on span "Next Question" at bounding box center [665, 468] width 50 height 10
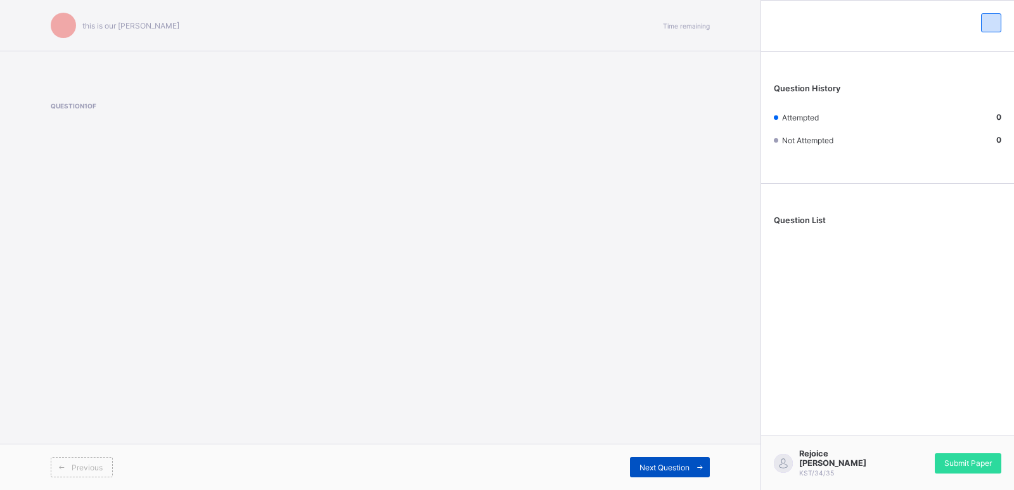
click at [669, 467] on span "Next Question" at bounding box center [665, 468] width 50 height 10
click at [671, 461] on div "Next Question" at bounding box center [670, 467] width 80 height 20
click at [671, 462] on div "Next Question" at bounding box center [670, 467] width 80 height 20
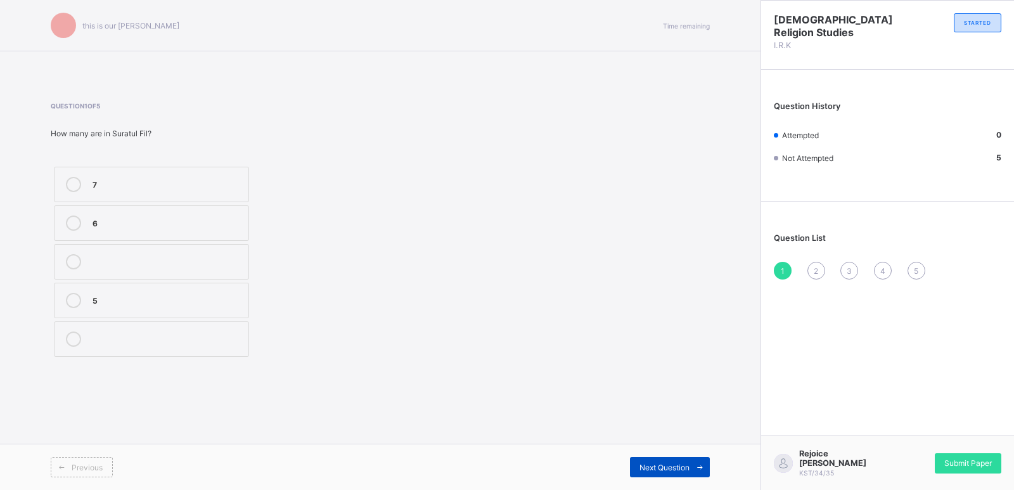
click at [671, 462] on div "Next Question" at bounding box center [670, 467] width 80 height 20
click at [780, 269] on div "1" at bounding box center [783, 271] width 18 height 18
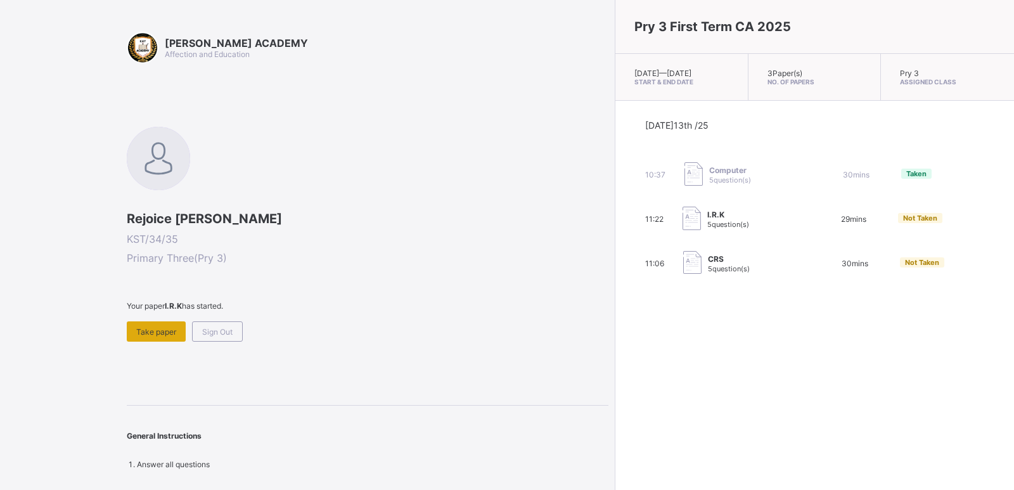
click at [171, 328] on span "Take paper" at bounding box center [156, 332] width 40 height 10
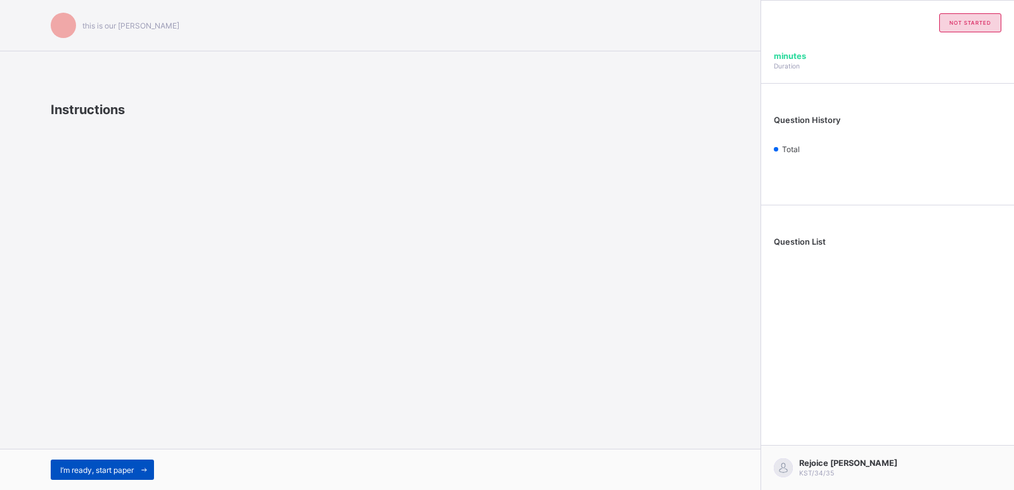
click at [152, 461] on span at bounding box center [144, 470] width 20 height 20
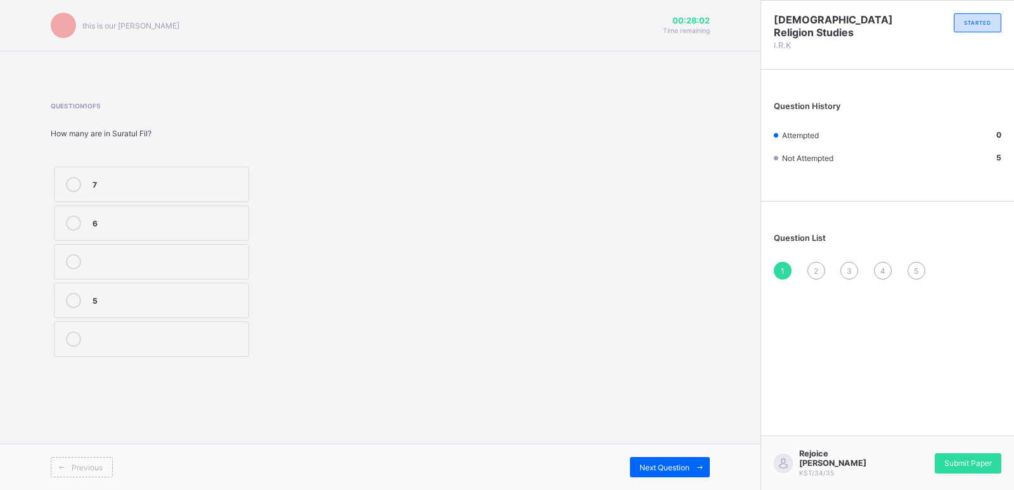
click at [84, 183] on div at bounding box center [73, 184] width 25 height 15
click at [962, 467] on span "Submit Paper" at bounding box center [969, 463] width 48 height 10
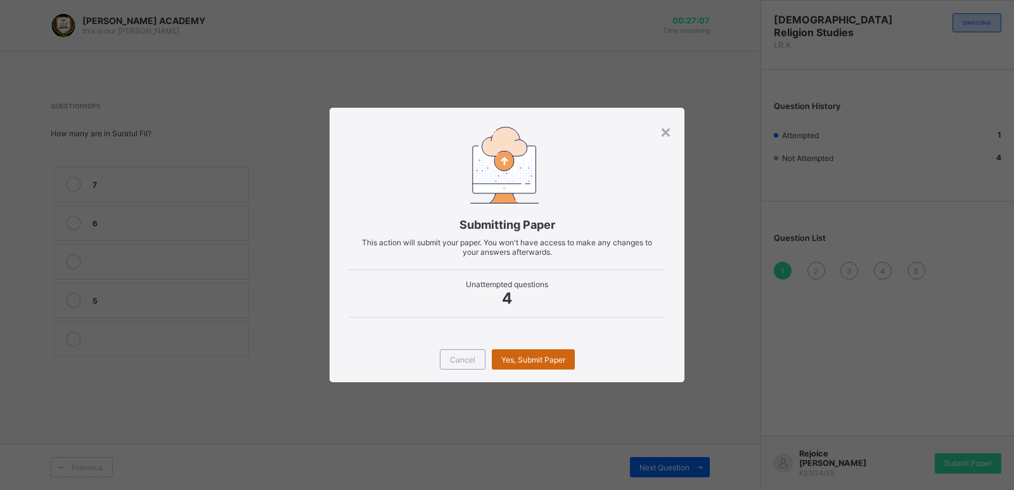
click at [531, 358] on span "Yes, Submit Paper" at bounding box center [533, 360] width 64 height 10
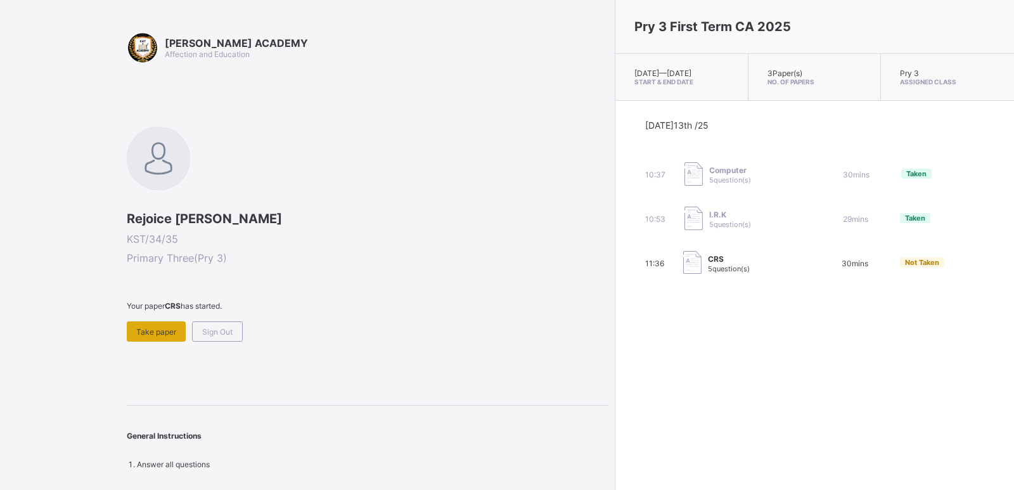
click at [164, 328] on span "Take paper" at bounding box center [156, 332] width 40 height 10
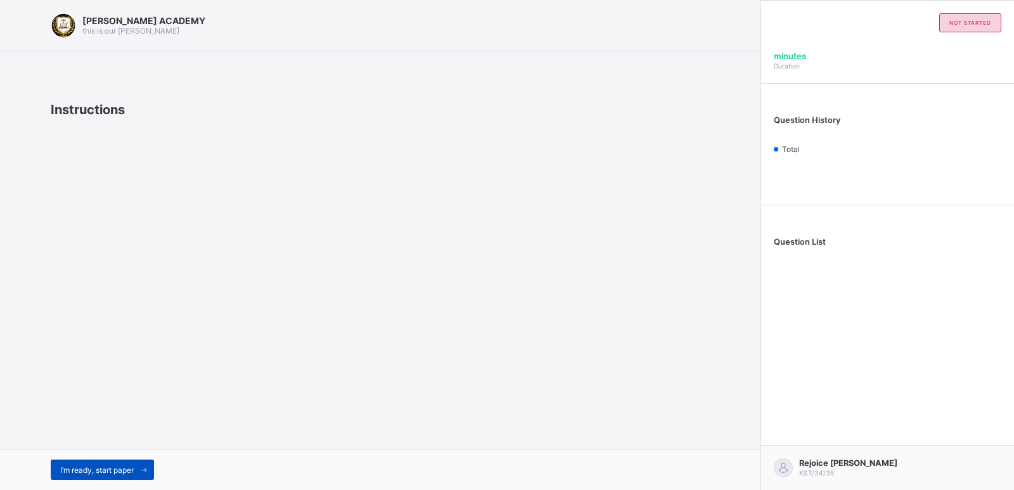
click at [68, 472] on span "I’m ready, start paper" at bounding box center [97, 470] width 74 height 10
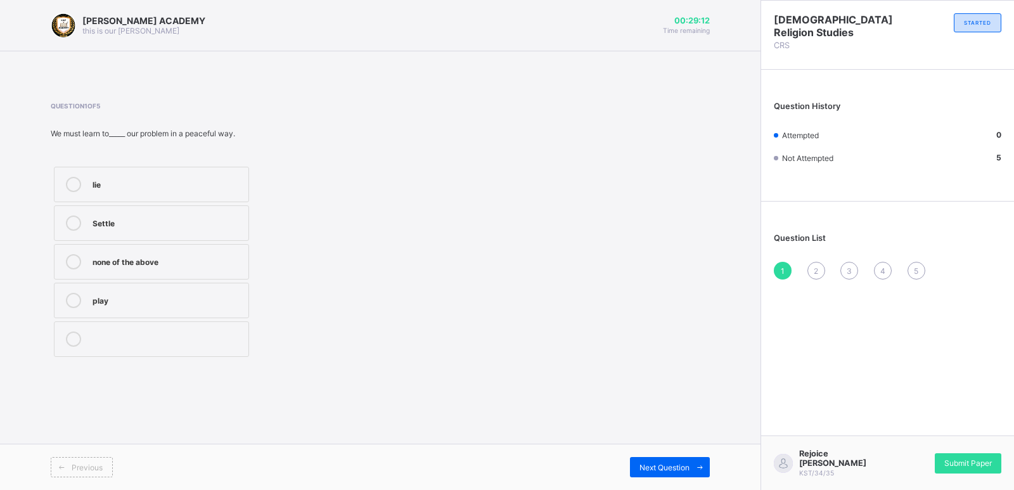
click at [150, 233] on label "Settle" at bounding box center [151, 223] width 195 height 36
click at [684, 469] on span "Next Question" at bounding box center [665, 468] width 50 height 10
click at [472, 361] on div "Question 2 of 5 Who was the man Jacob fought with? Angel Amos Matthew Mark" at bounding box center [380, 231] width 659 height 296
click at [108, 226] on div "Amos" at bounding box center [168, 222] width 150 height 13
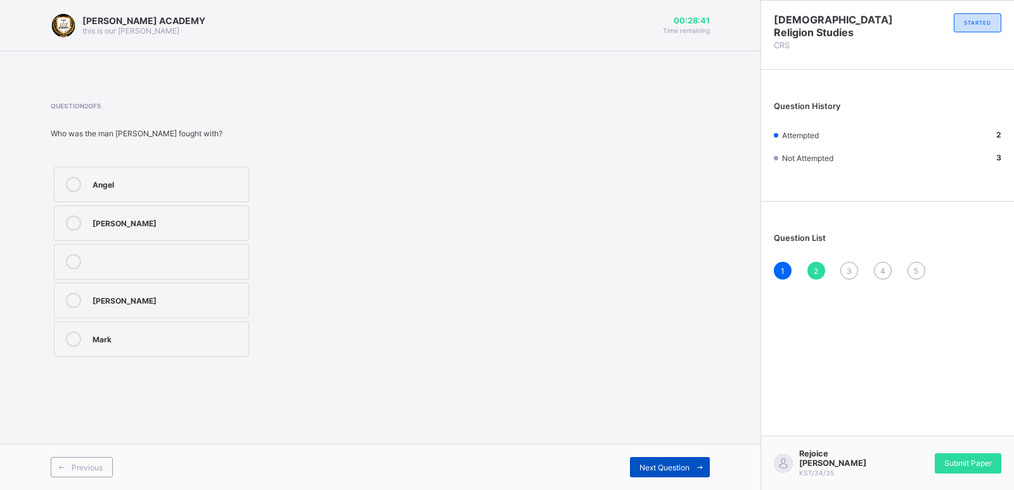
click at [633, 472] on div "Next Question" at bounding box center [670, 467] width 80 height 20
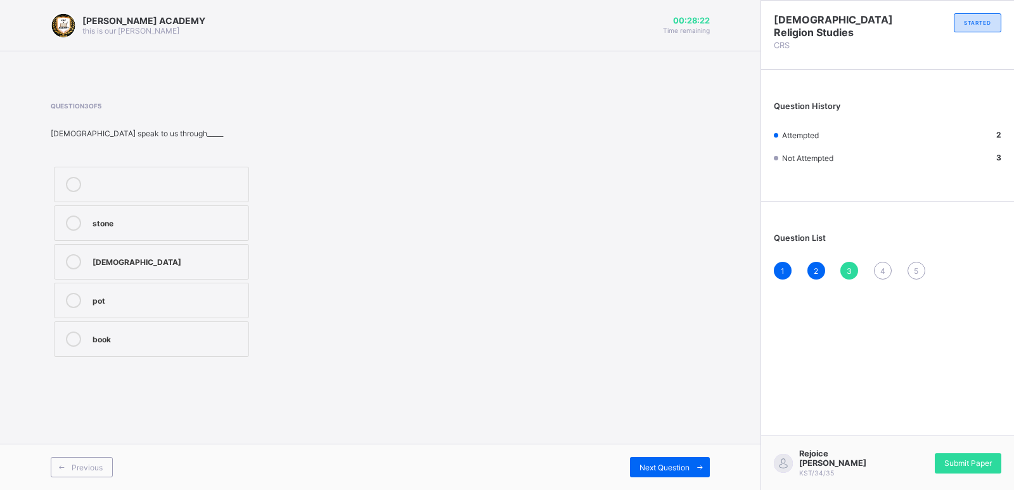
click at [113, 269] on div "Bible" at bounding box center [168, 261] width 150 height 15
click at [658, 467] on span "Next Question" at bounding box center [665, 468] width 50 height 10
click at [849, 271] on span "3" at bounding box center [849, 271] width 5 height 10
click at [93, 270] on label "Bible" at bounding box center [151, 262] width 195 height 36
click at [642, 463] on span "Next Question" at bounding box center [665, 468] width 50 height 10
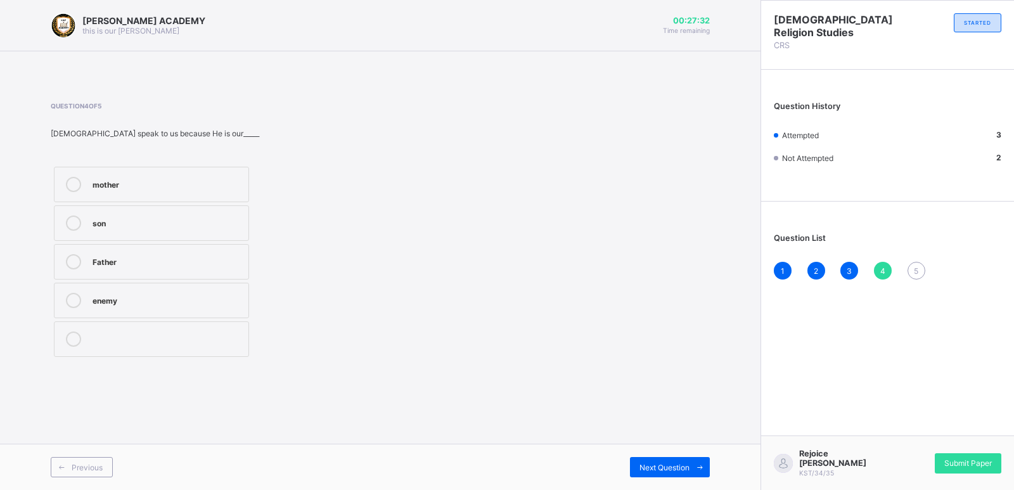
click at [139, 195] on label "mother" at bounding box center [151, 185] width 195 height 36
click at [663, 469] on span "Next Question" at bounding box center [665, 468] width 50 height 10
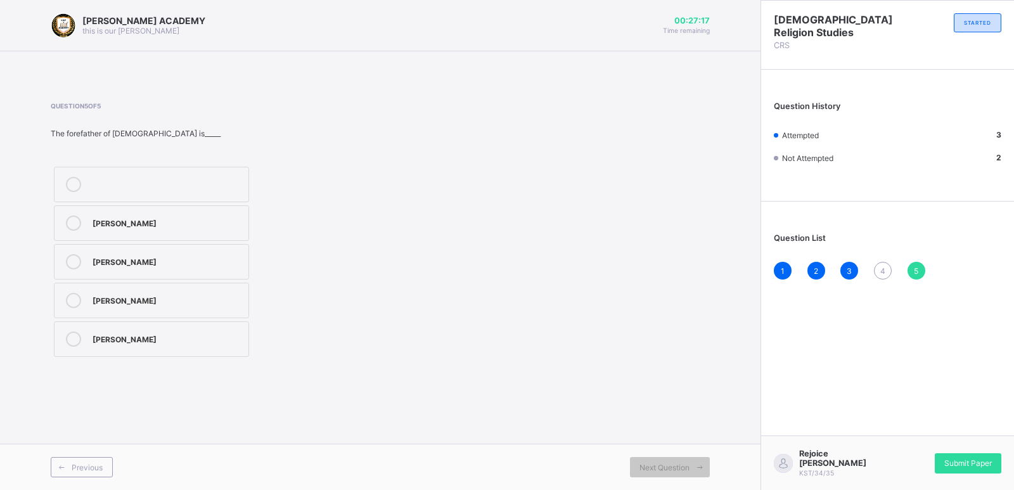
click at [101, 310] on label "Matthew" at bounding box center [151, 301] width 195 height 36
click at [884, 268] on span "4" at bounding box center [883, 271] width 5 height 10
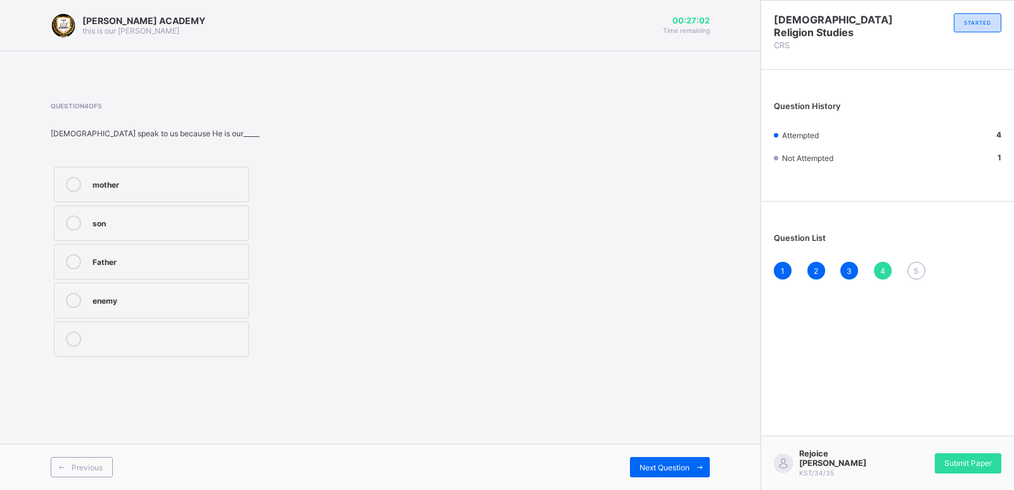
click at [100, 230] on div "son" at bounding box center [168, 223] width 150 height 15
click at [650, 467] on span "Next Question" at bounding box center [665, 468] width 50 height 10
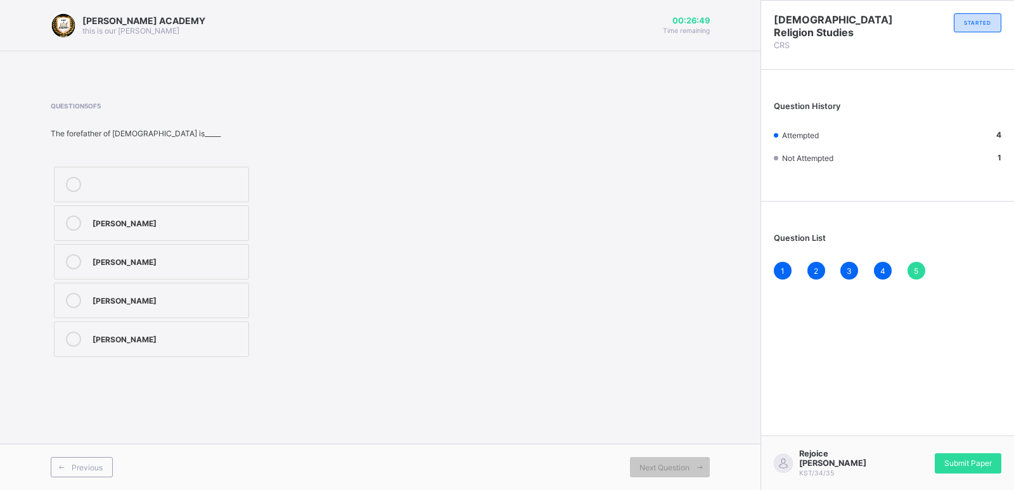
click at [115, 307] on div "Matthew" at bounding box center [168, 300] width 150 height 15
click at [980, 466] on span "Submit Paper" at bounding box center [969, 463] width 48 height 10
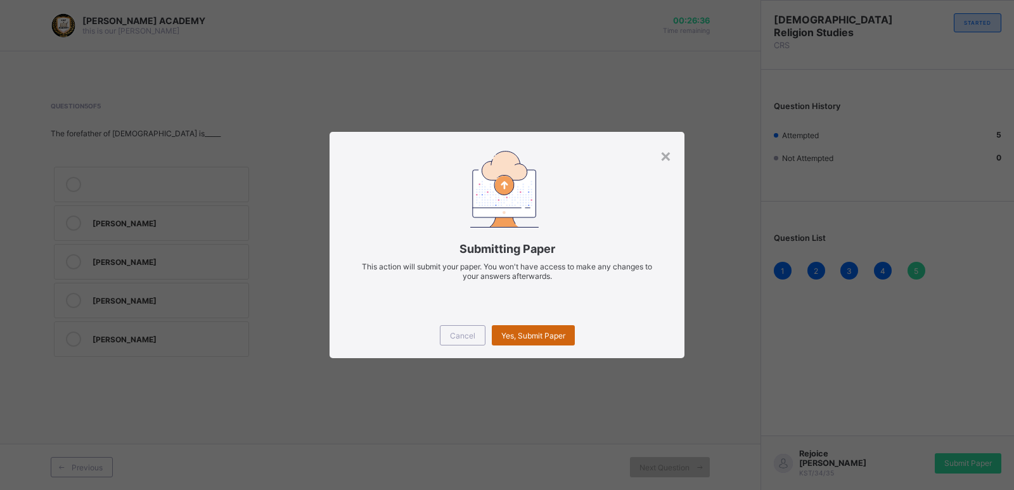
click at [536, 334] on span "Yes, Submit Paper" at bounding box center [533, 336] width 64 height 10
